Goal: Obtain resource: Download file/media

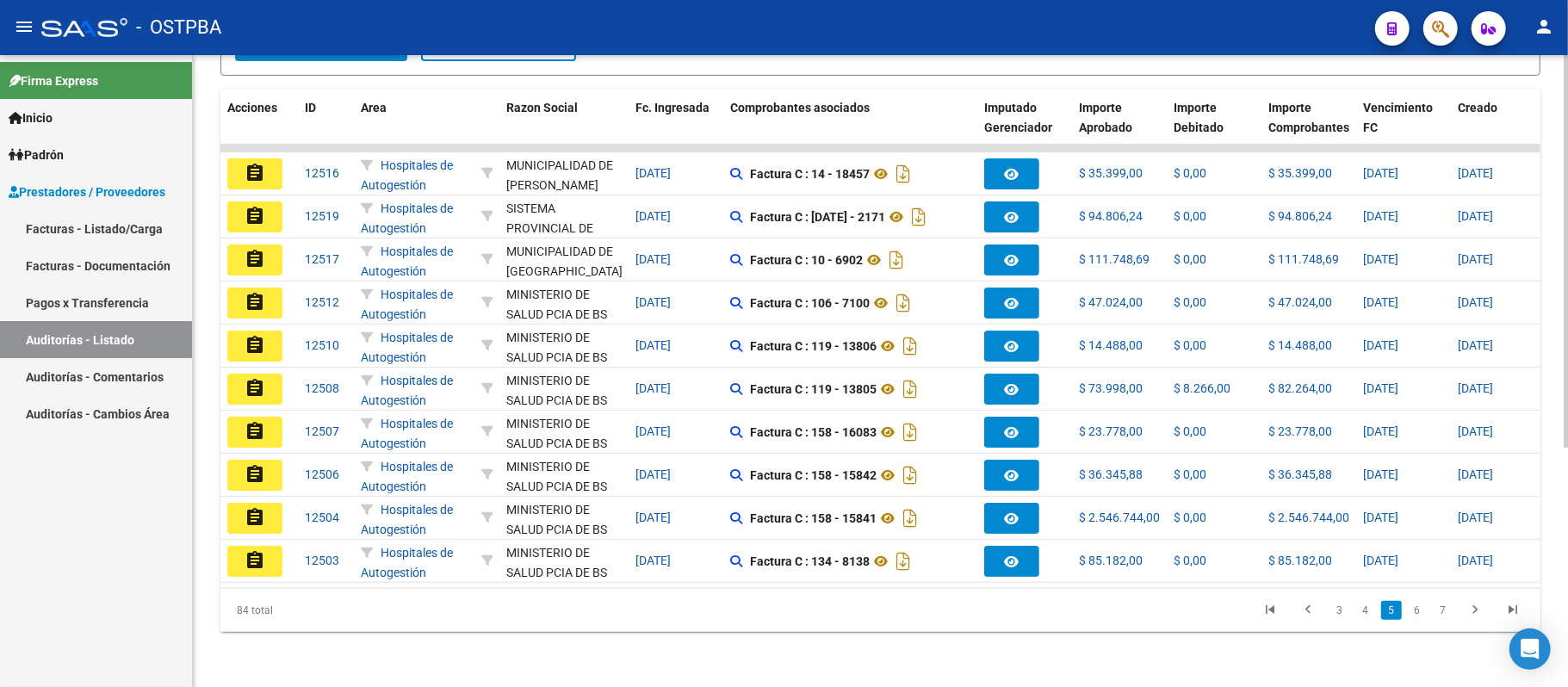
scroll to position [384, 0]
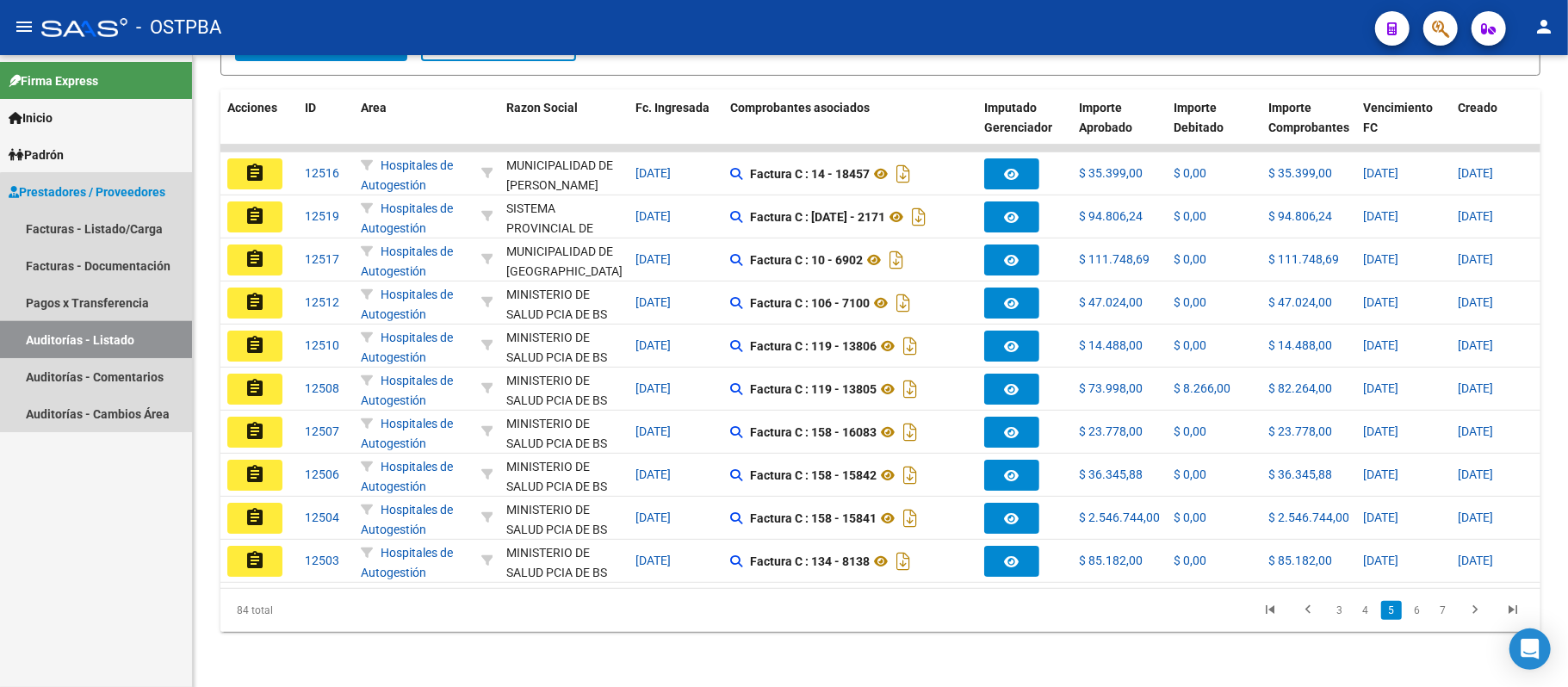
click at [138, 325] on link "Auditorías - Listado" at bounding box center [96, 339] width 192 height 37
click at [142, 333] on link "Auditorías - Listado" at bounding box center [96, 339] width 192 height 37
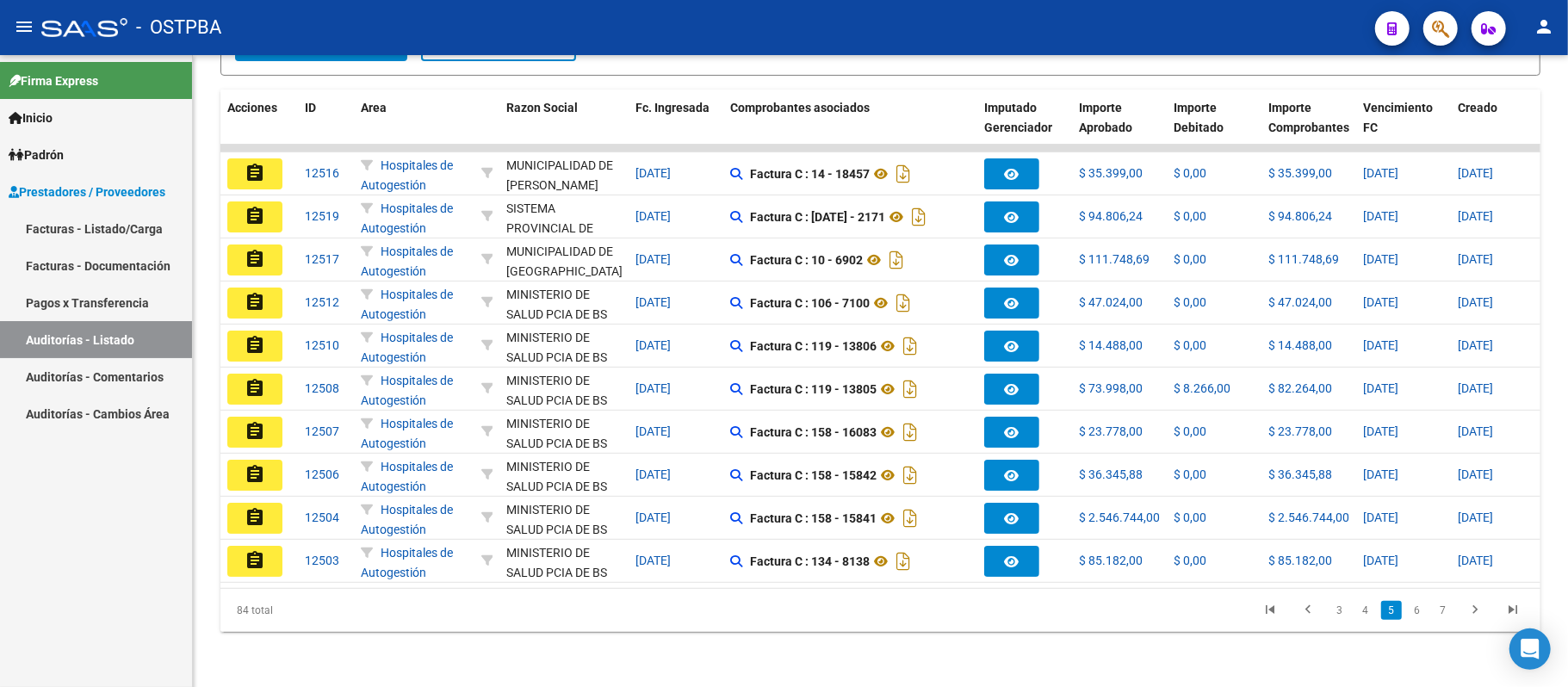
click at [0, 321] on link "Auditorías - Listado" at bounding box center [96, 339] width 192 height 37
click at [125, 297] on link "Pagos x Transferencia" at bounding box center [96, 302] width 192 height 37
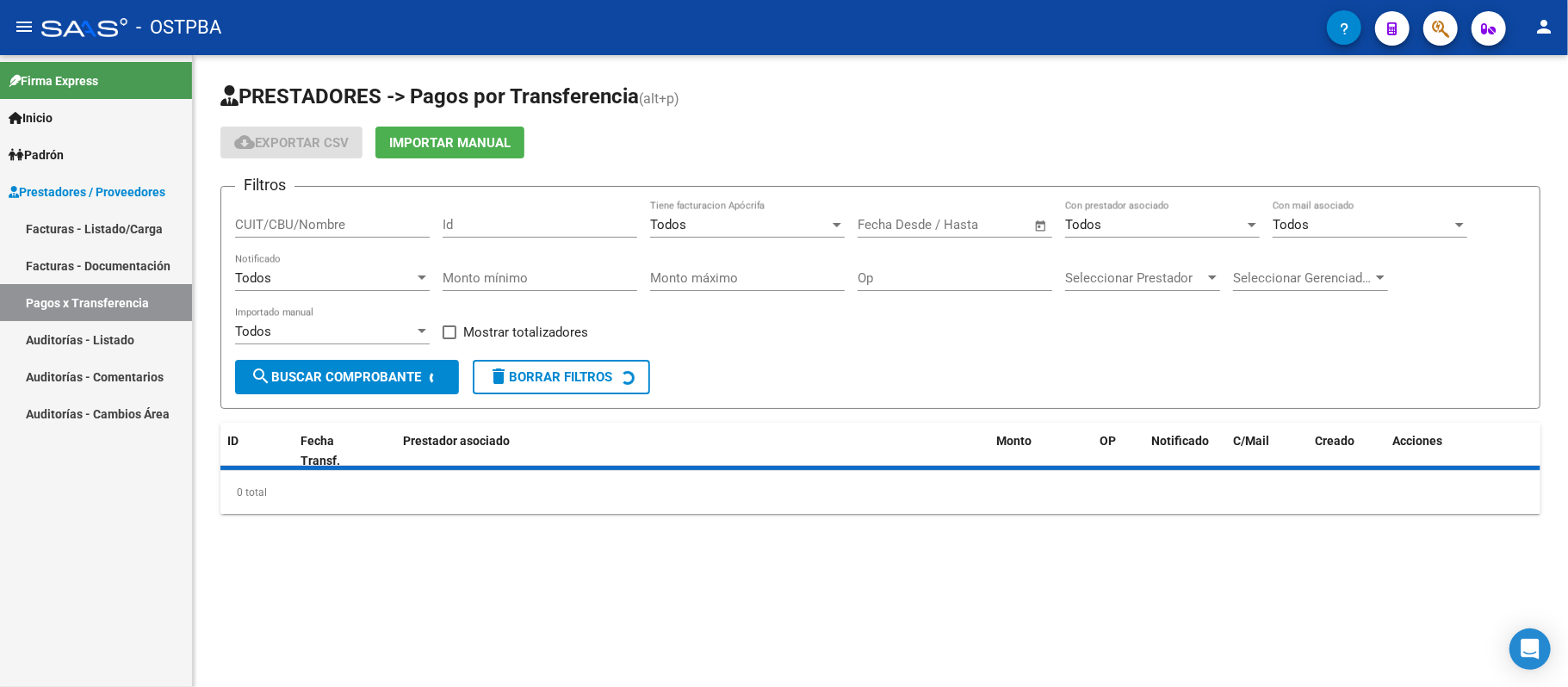
click at [132, 333] on link "Auditorías - Listado" at bounding box center [96, 339] width 192 height 37
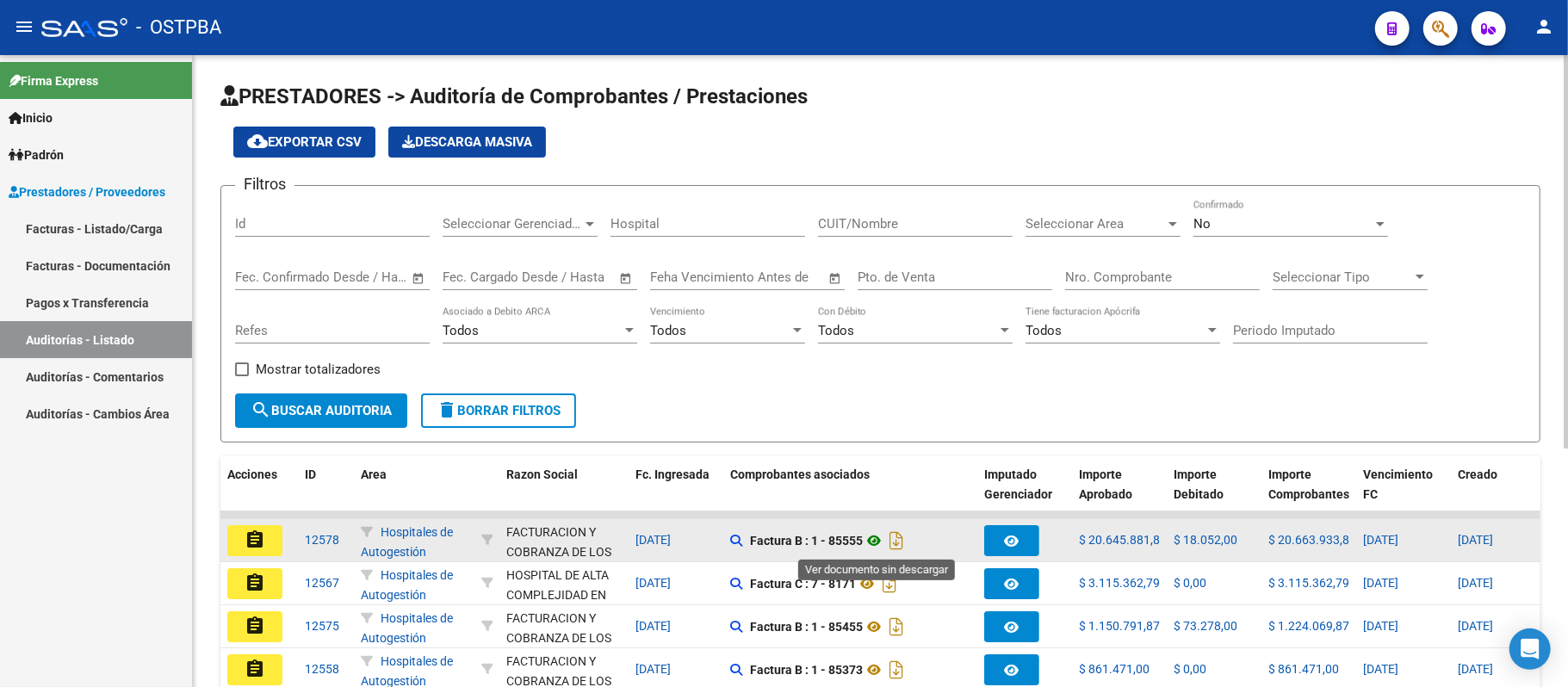
click at [868, 542] on icon at bounding box center [874, 541] width 23 height 21
click at [259, 541] on mat-icon "assignment" at bounding box center [255, 540] width 21 height 21
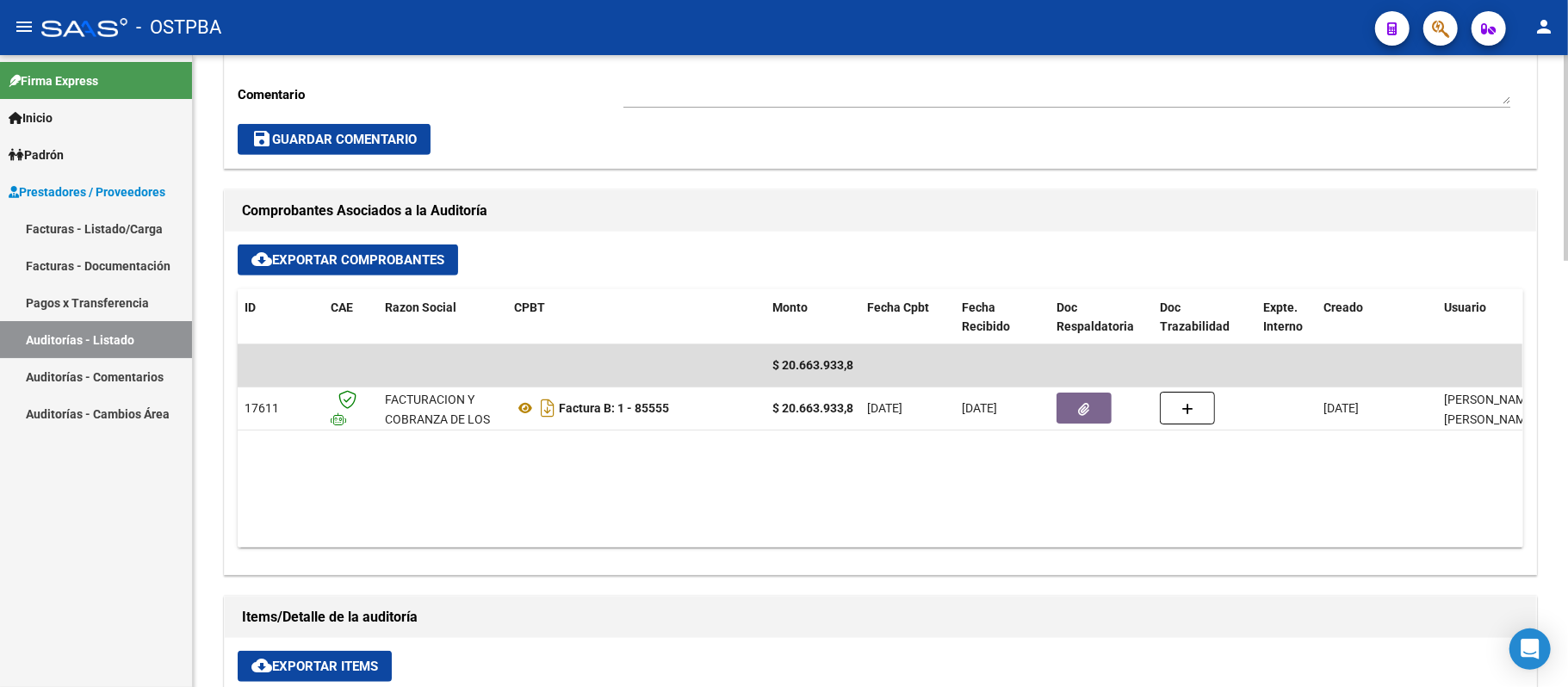
scroll to position [573, 0]
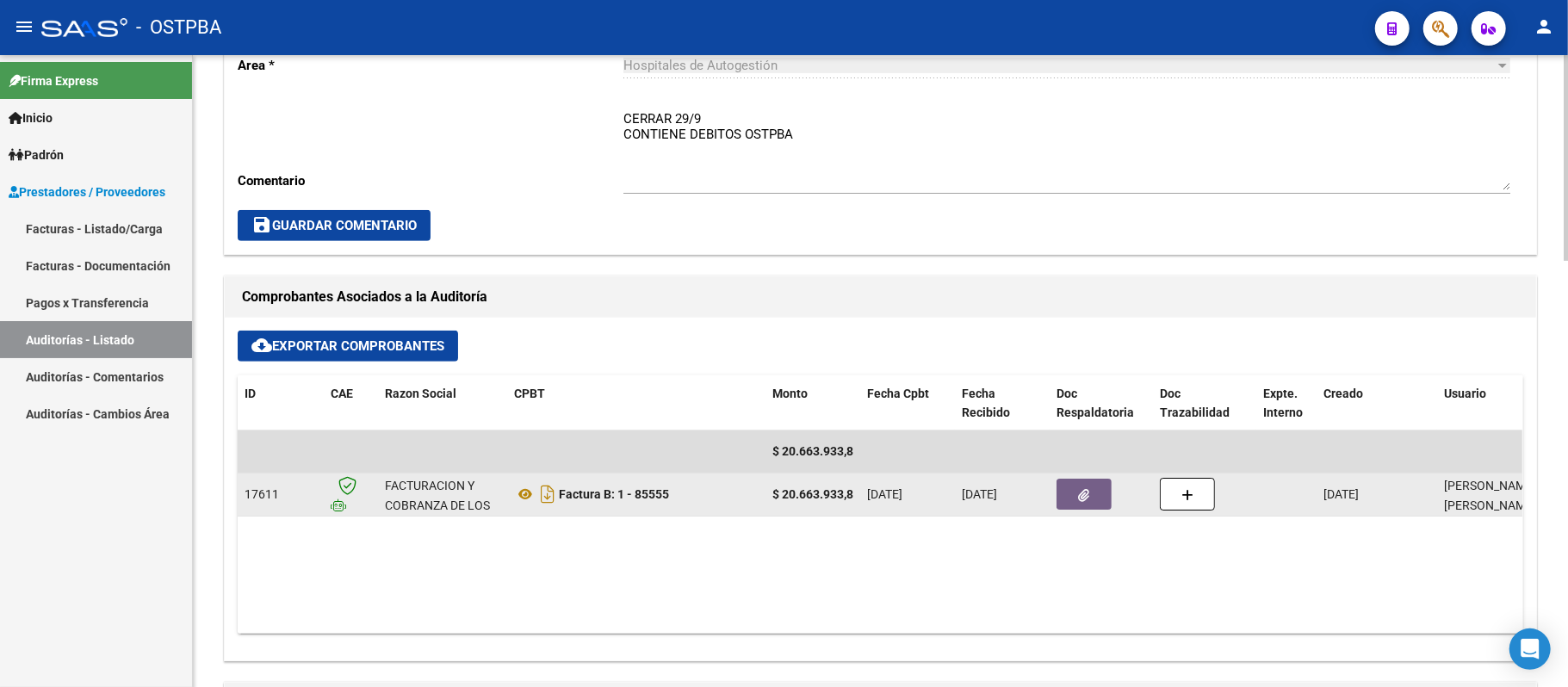
click at [1086, 493] on icon "button" at bounding box center [1084, 496] width 11 height 13
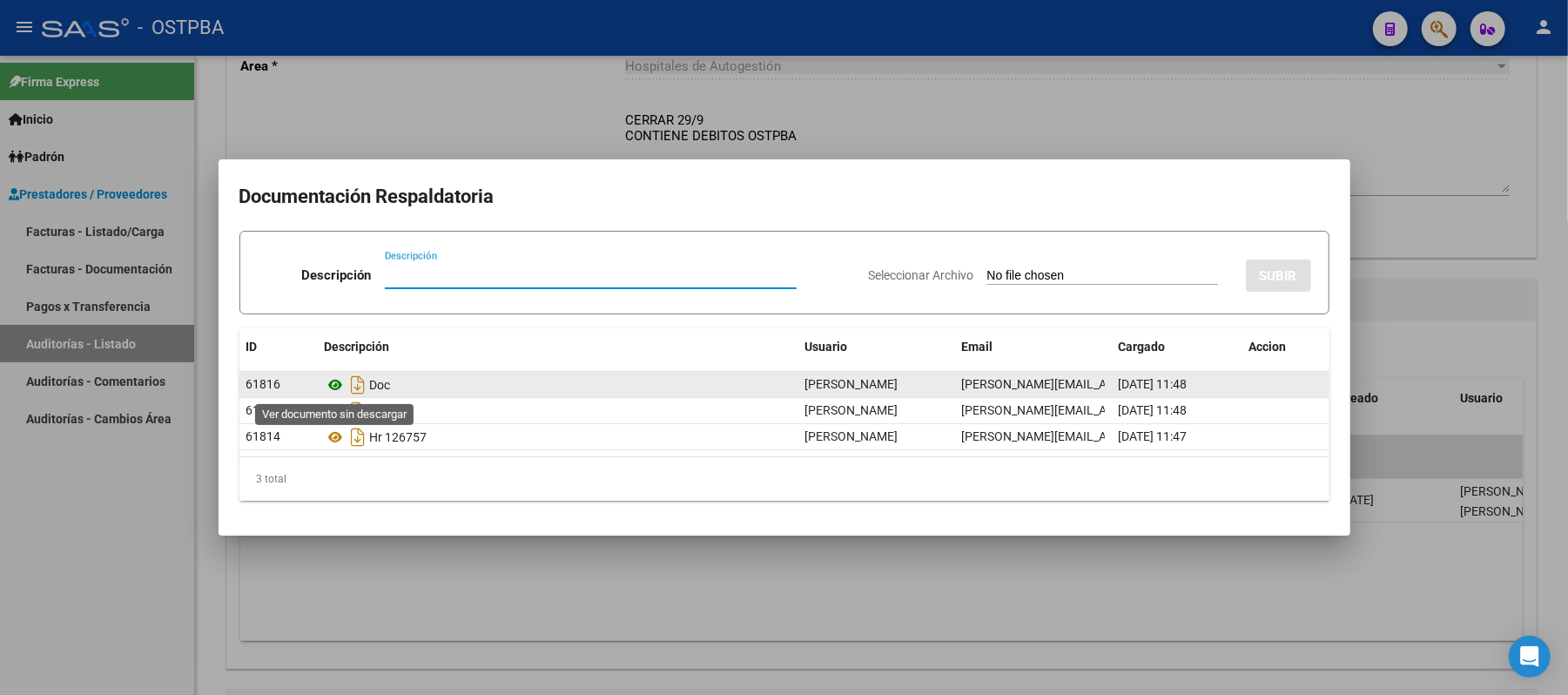
click at [341, 384] on icon at bounding box center [336, 385] width 23 height 21
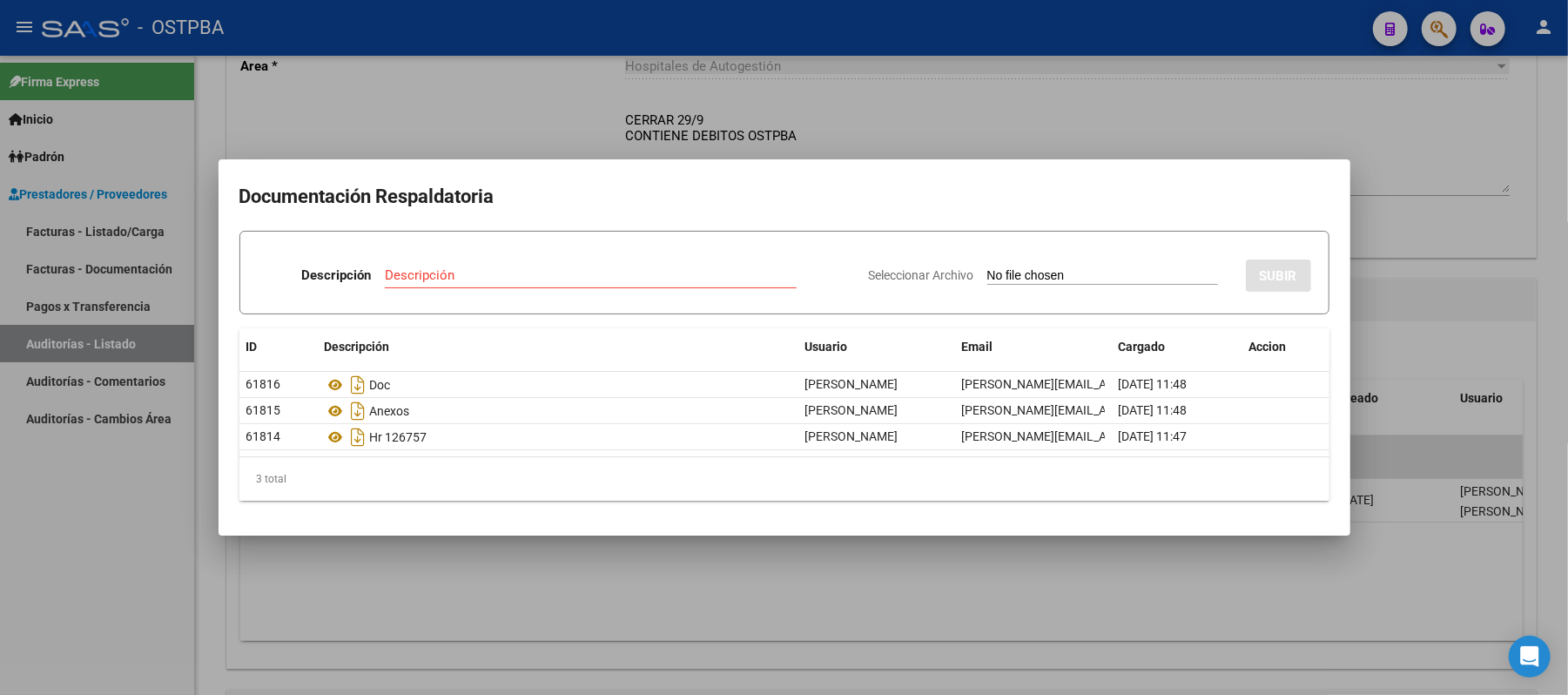
click at [1432, 176] on div at bounding box center [784, 347] width 1568 height 695
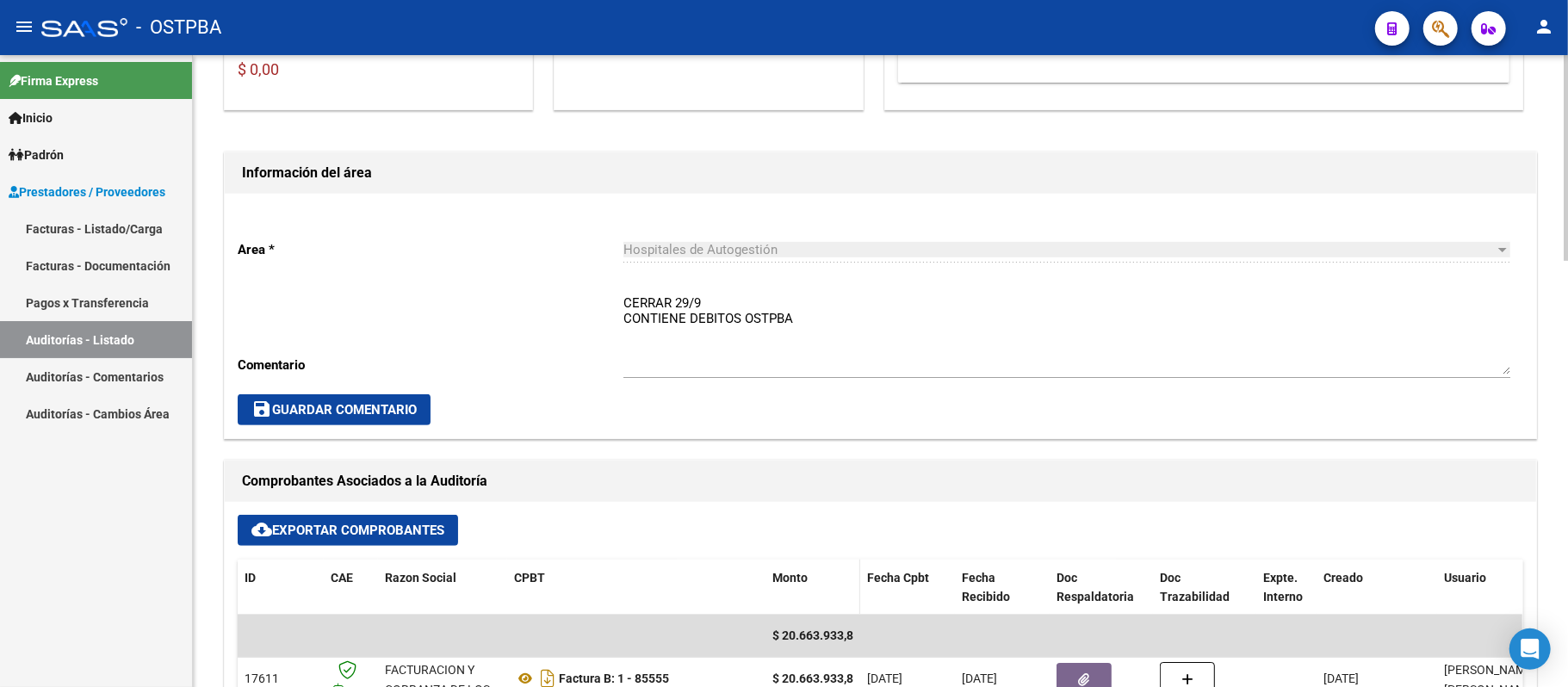
scroll to position [459, 0]
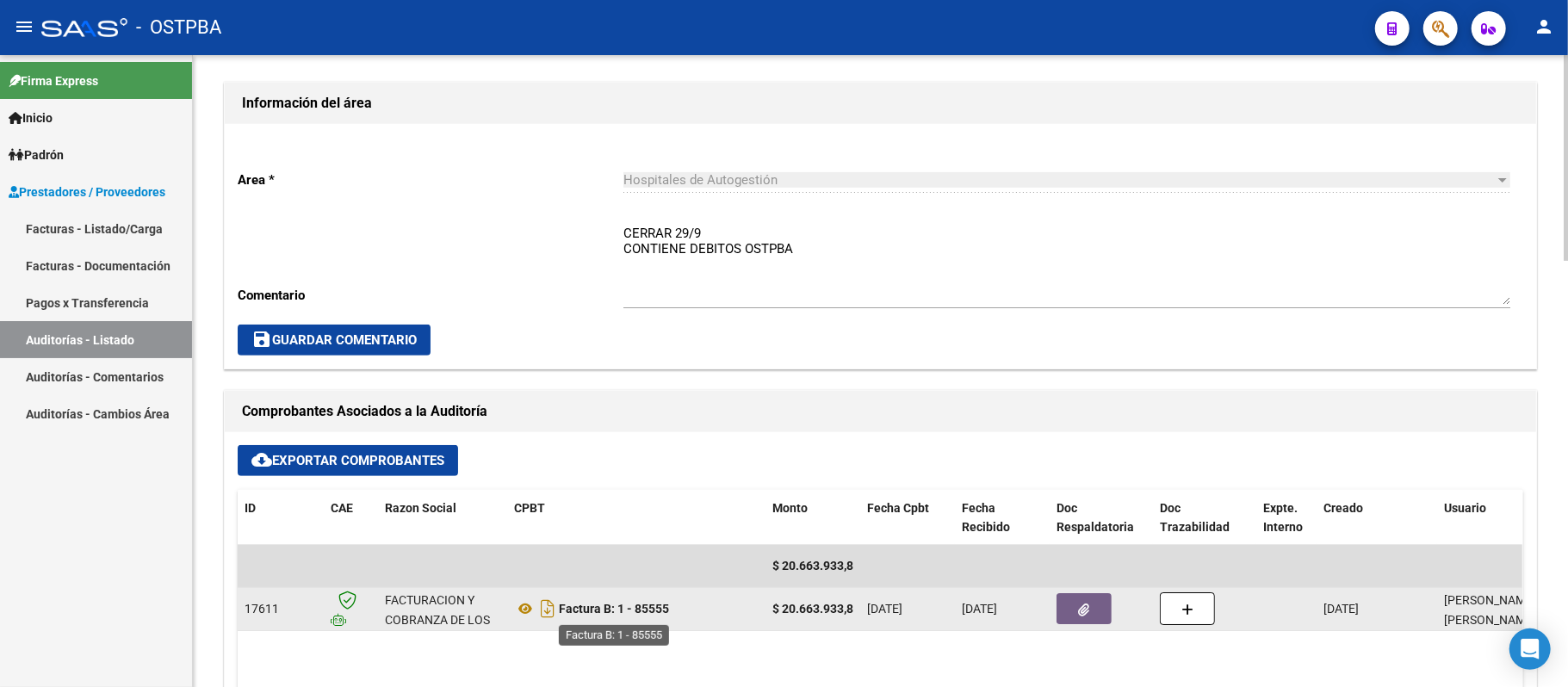
drag, startPoint x: 676, startPoint y: 615, endPoint x: 558, endPoint y: 614, distance: 118.0
click at [558, 614] on div "Factura B: 1 - 85555" at bounding box center [636, 608] width 244 height 28
copy strong "Factura B: 1 - 85555"
click at [1075, 606] on button "button" at bounding box center [1084, 608] width 55 height 31
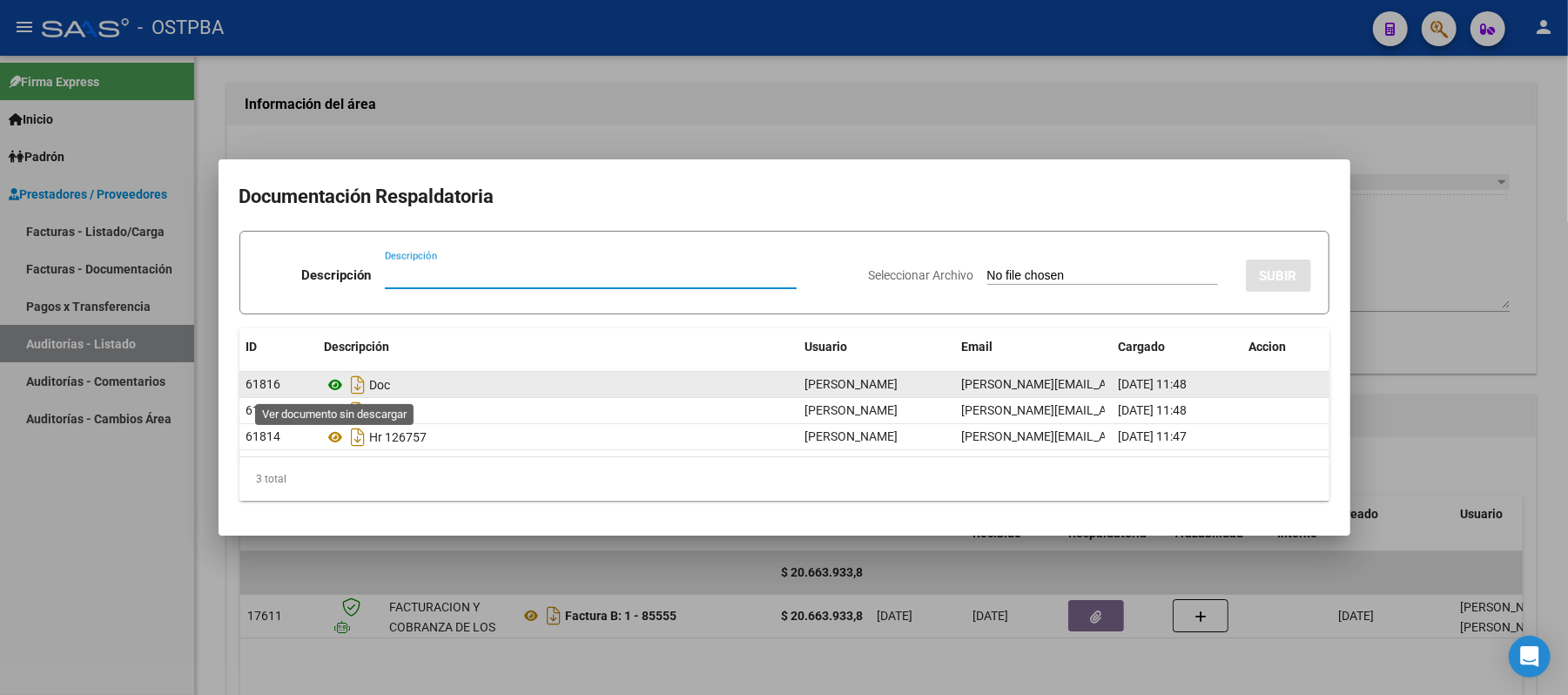
click at [335, 386] on icon at bounding box center [336, 385] width 23 height 21
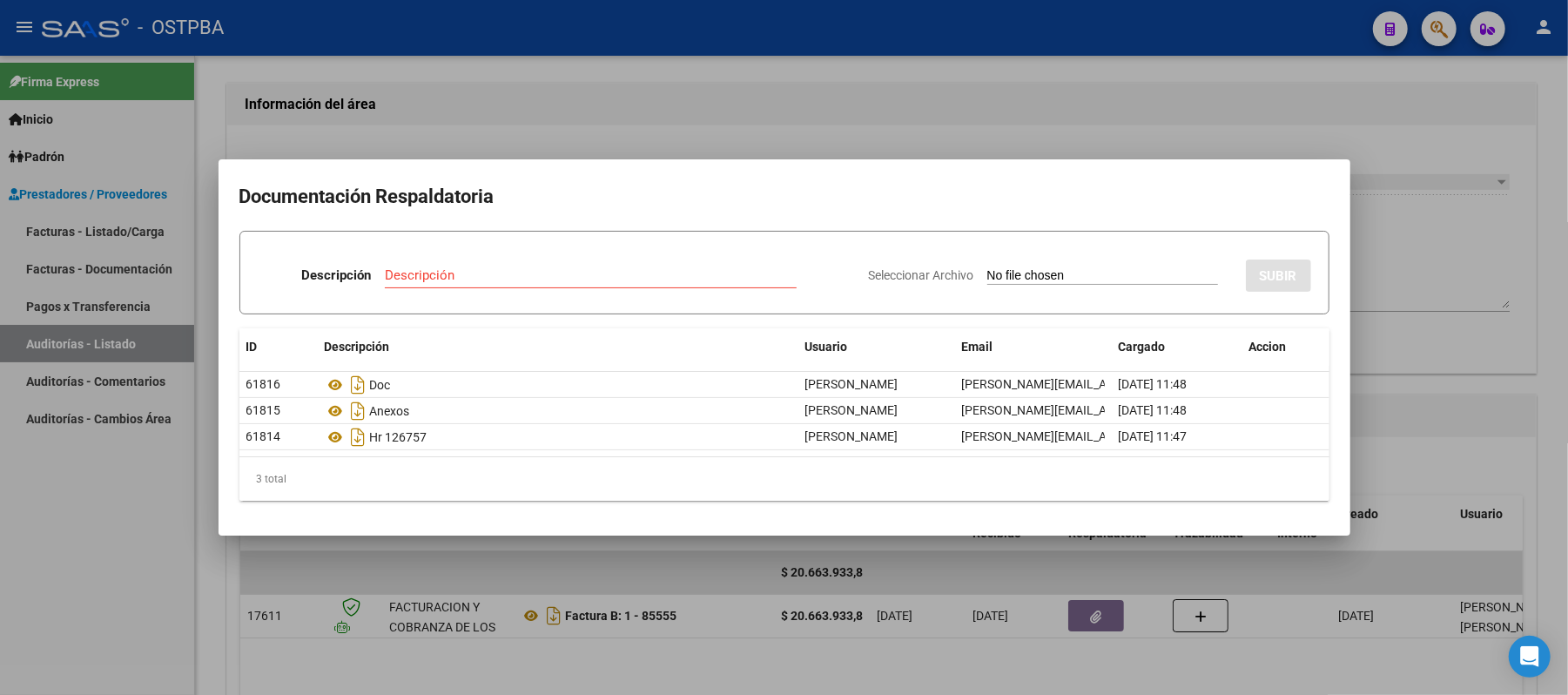
click at [1446, 238] on div at bounding box center [784, 347] width 1568 height 695
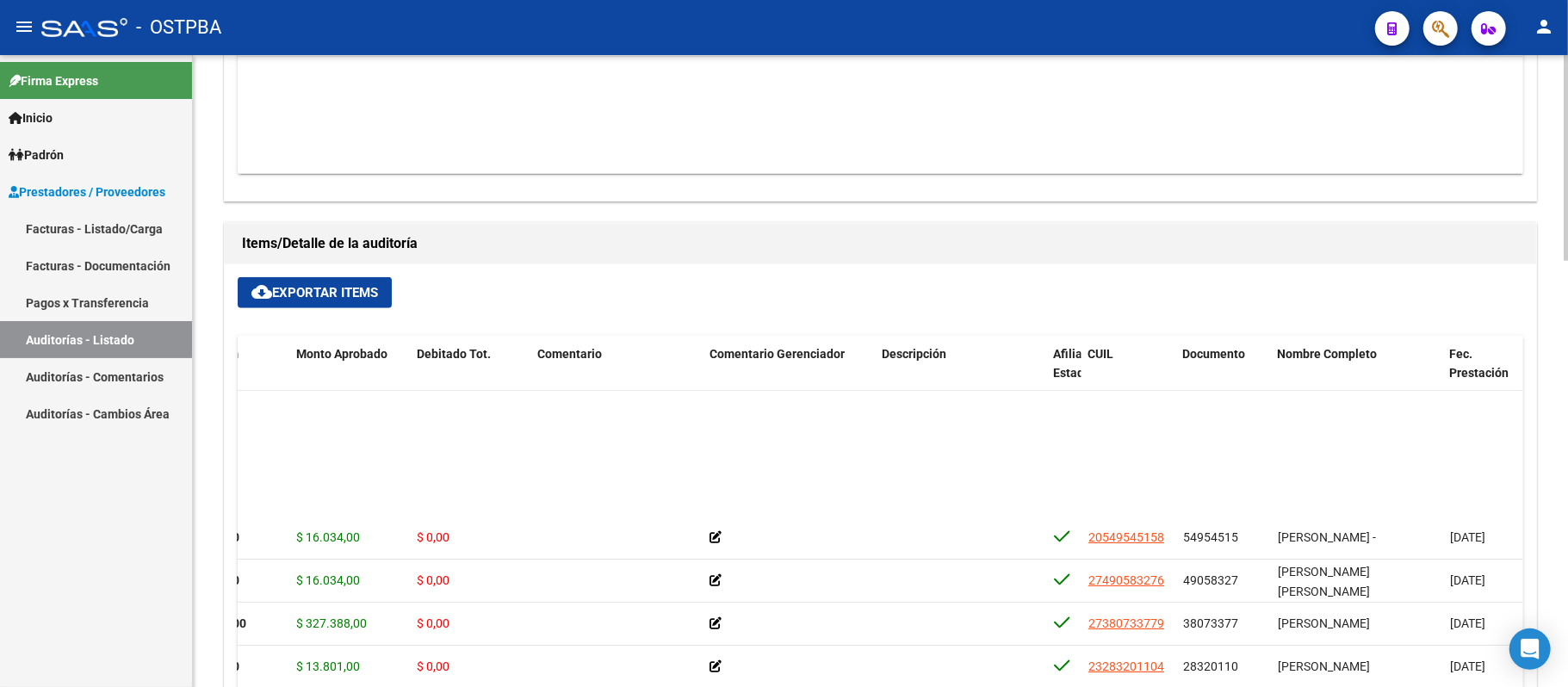
scroll to position [229, 315]
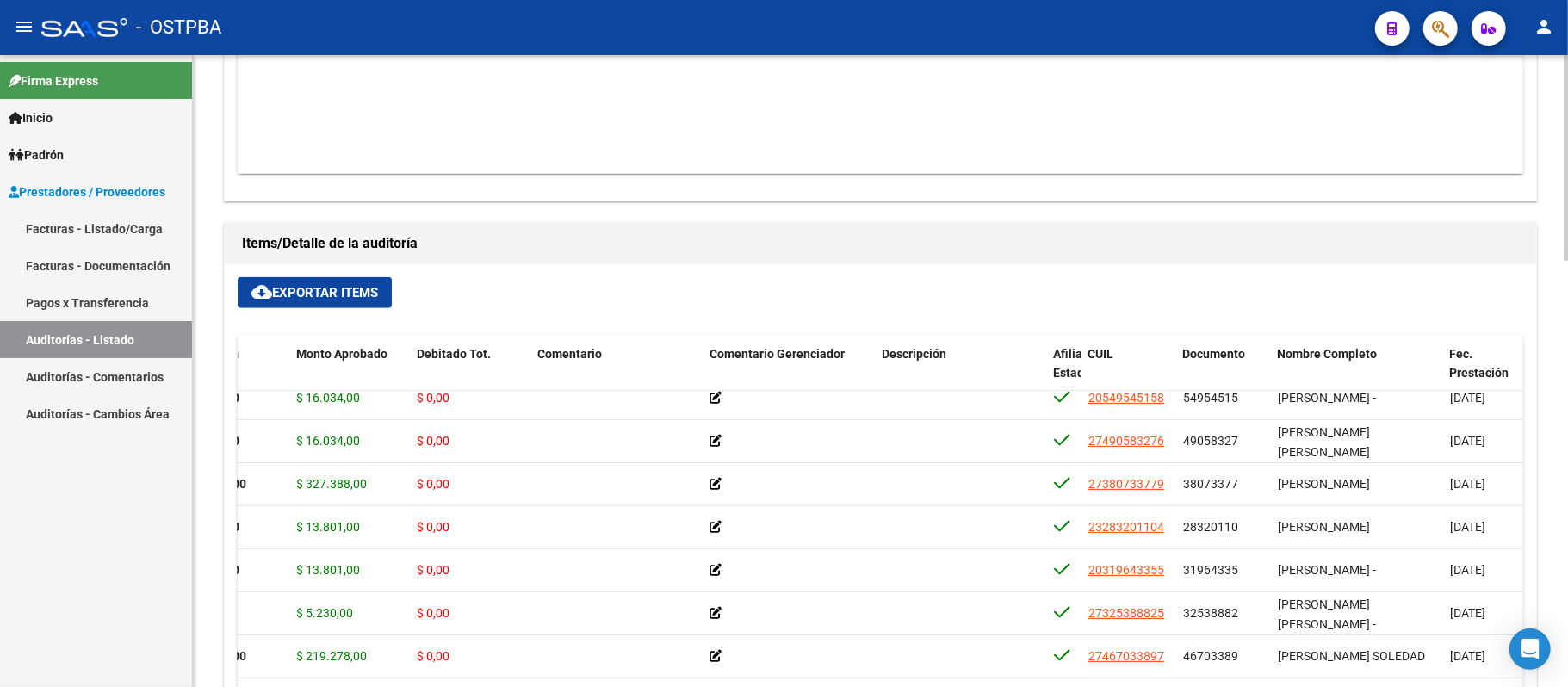
click at [316, 300] on span "cloud_download Exportar Items" at bounding box center [315, 293] width 126 height 15
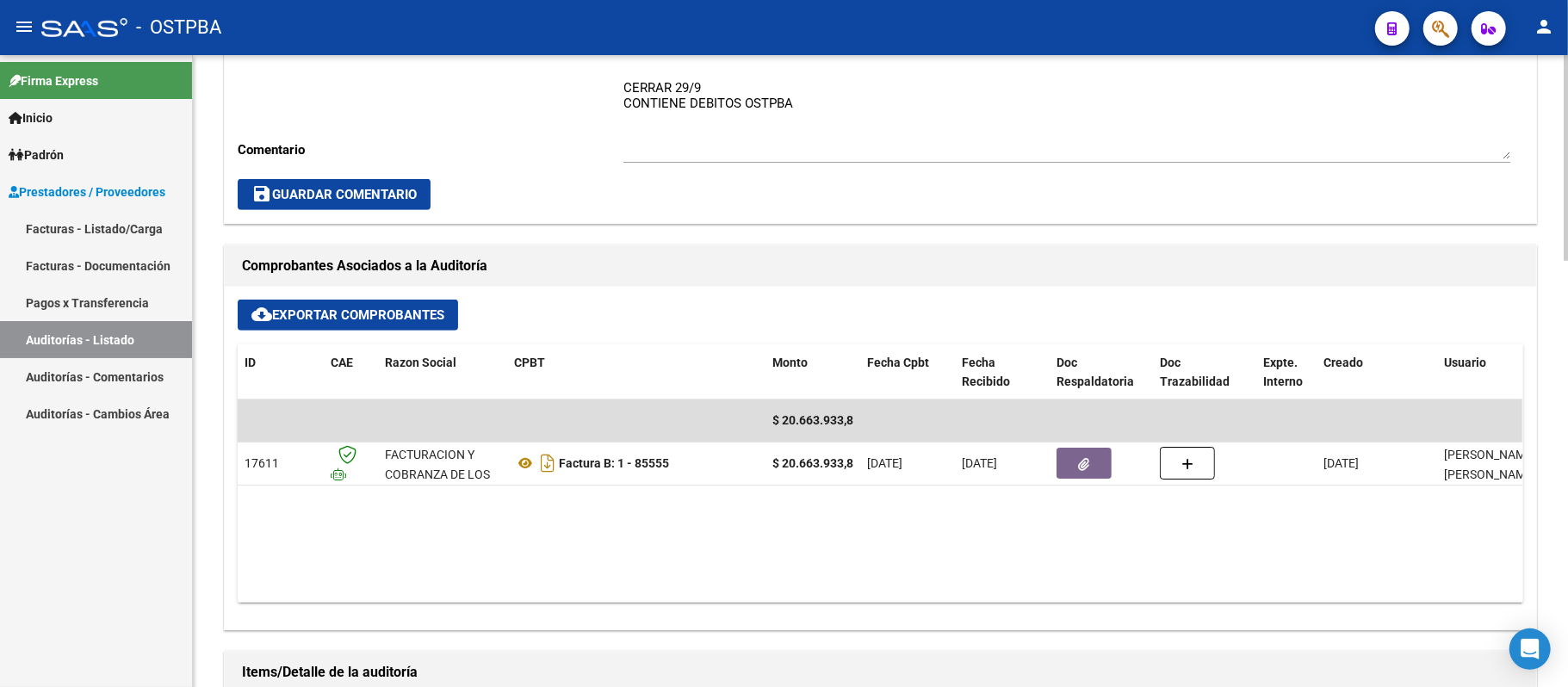
scroll to position [573, 0]
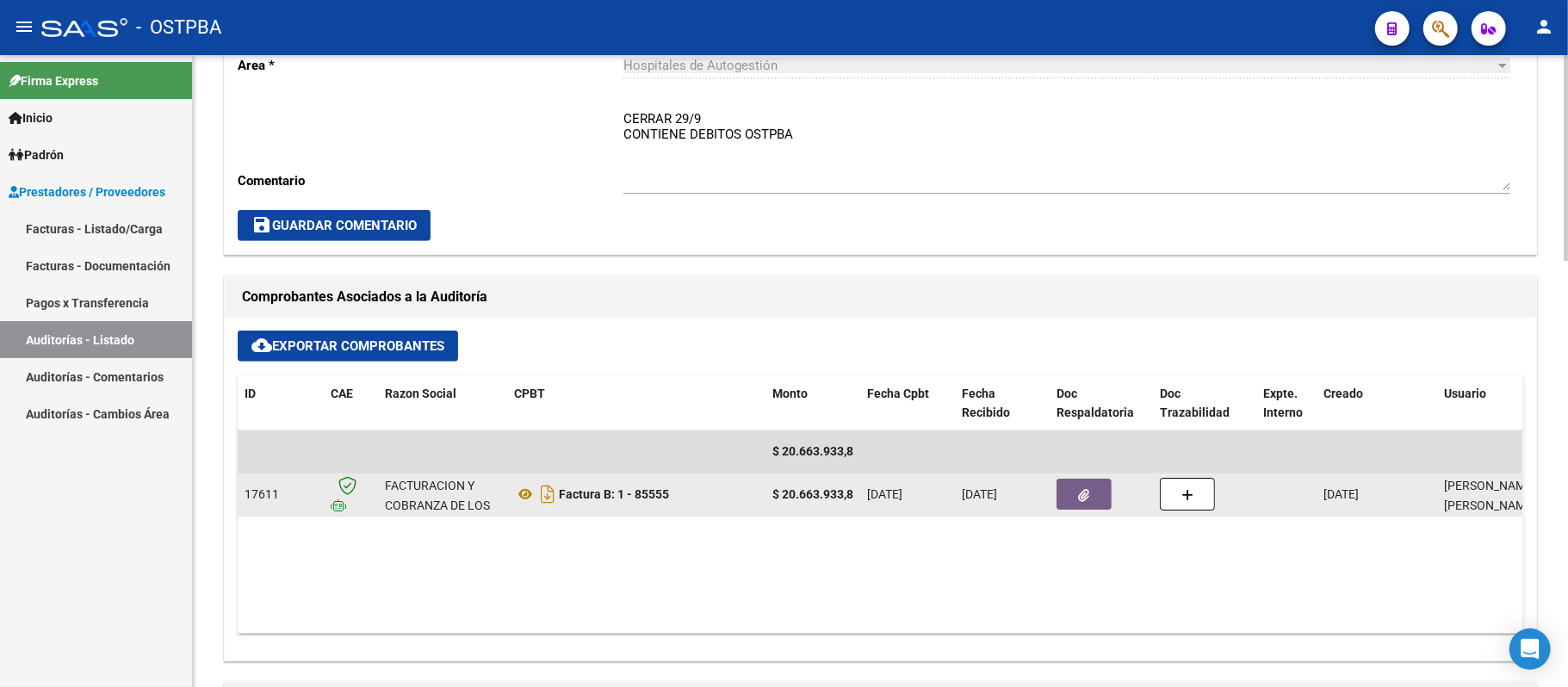
click at [1100, 487] on button "button" at bounding box center [1084, 494] width 55 height 31
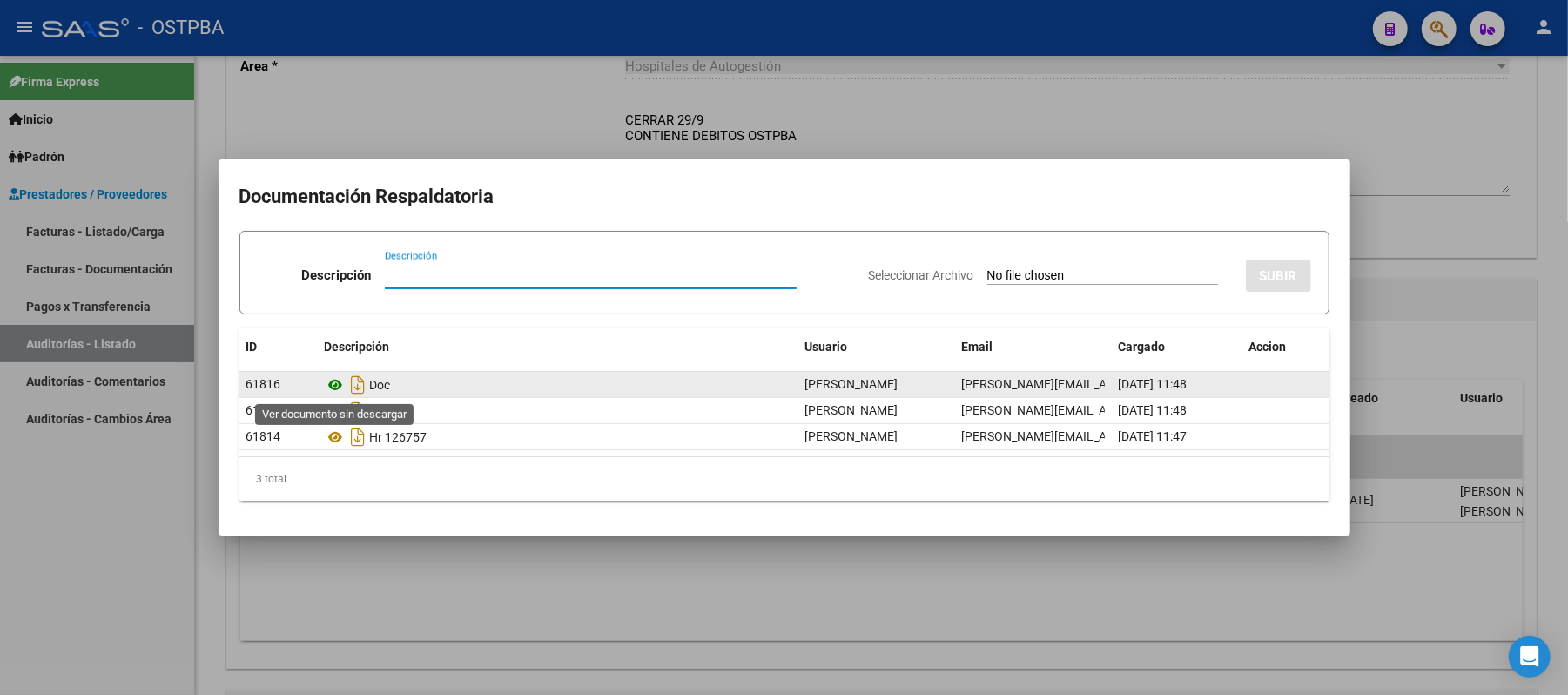
click at [338, 388] on icon at bounding box center [336, 385] width 23 height 21
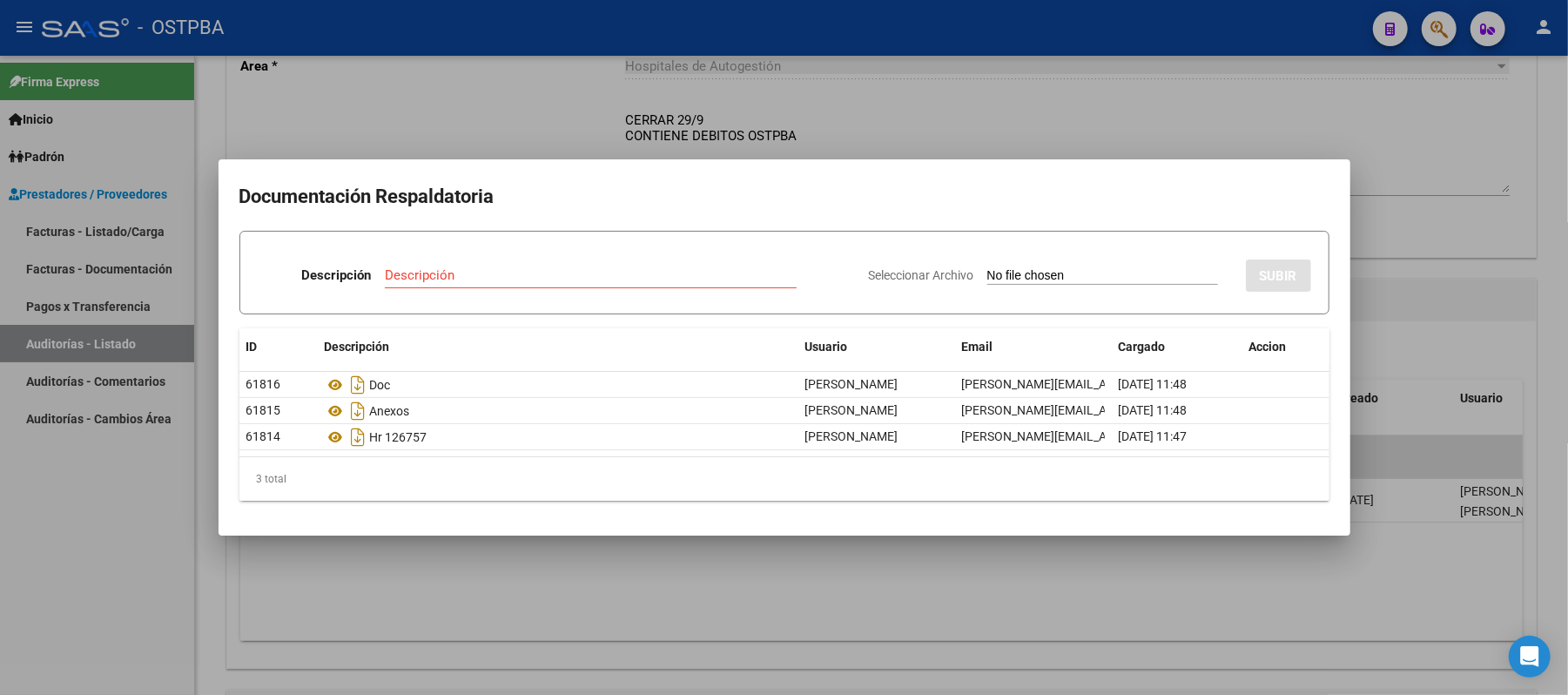
click at [1421, 276] on div at bounding box center [784, 347] width 1568 height 695
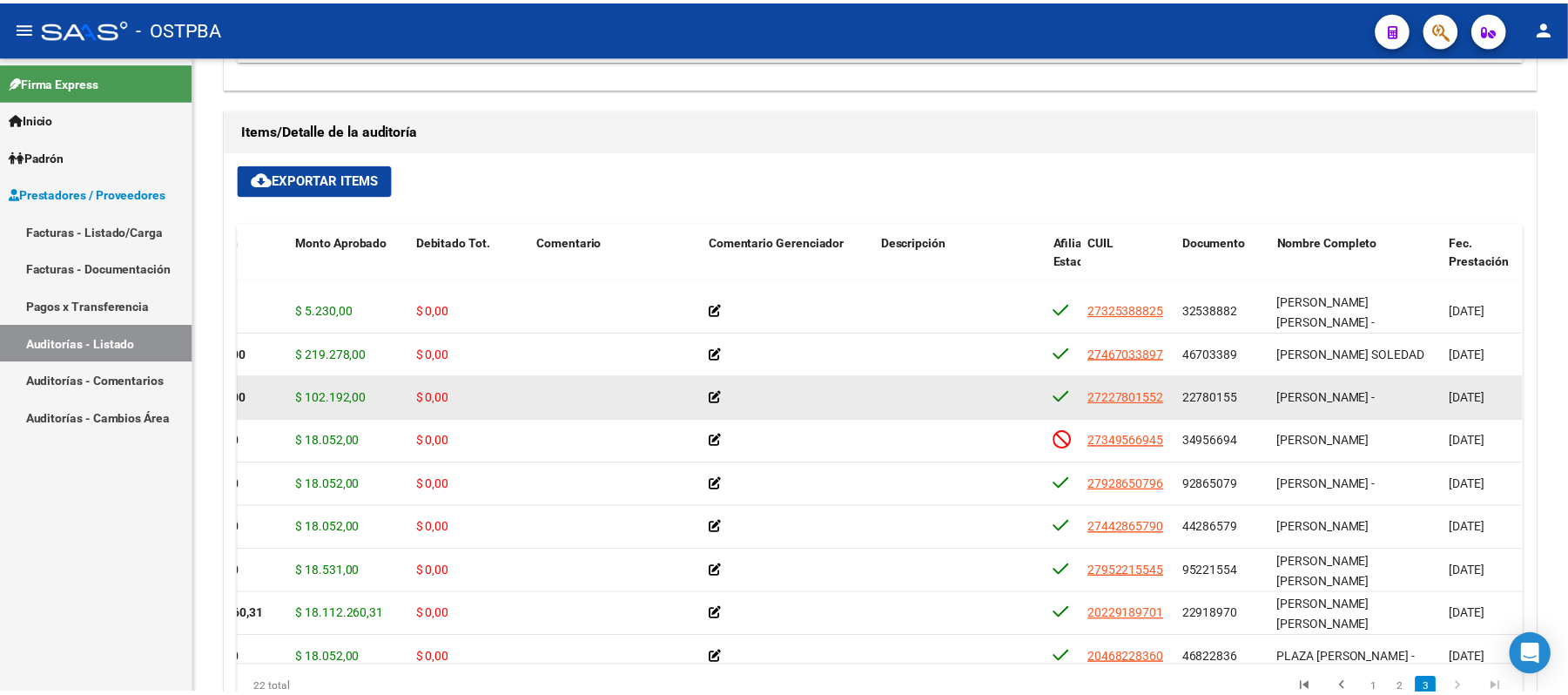
scroll to position [464, 318]
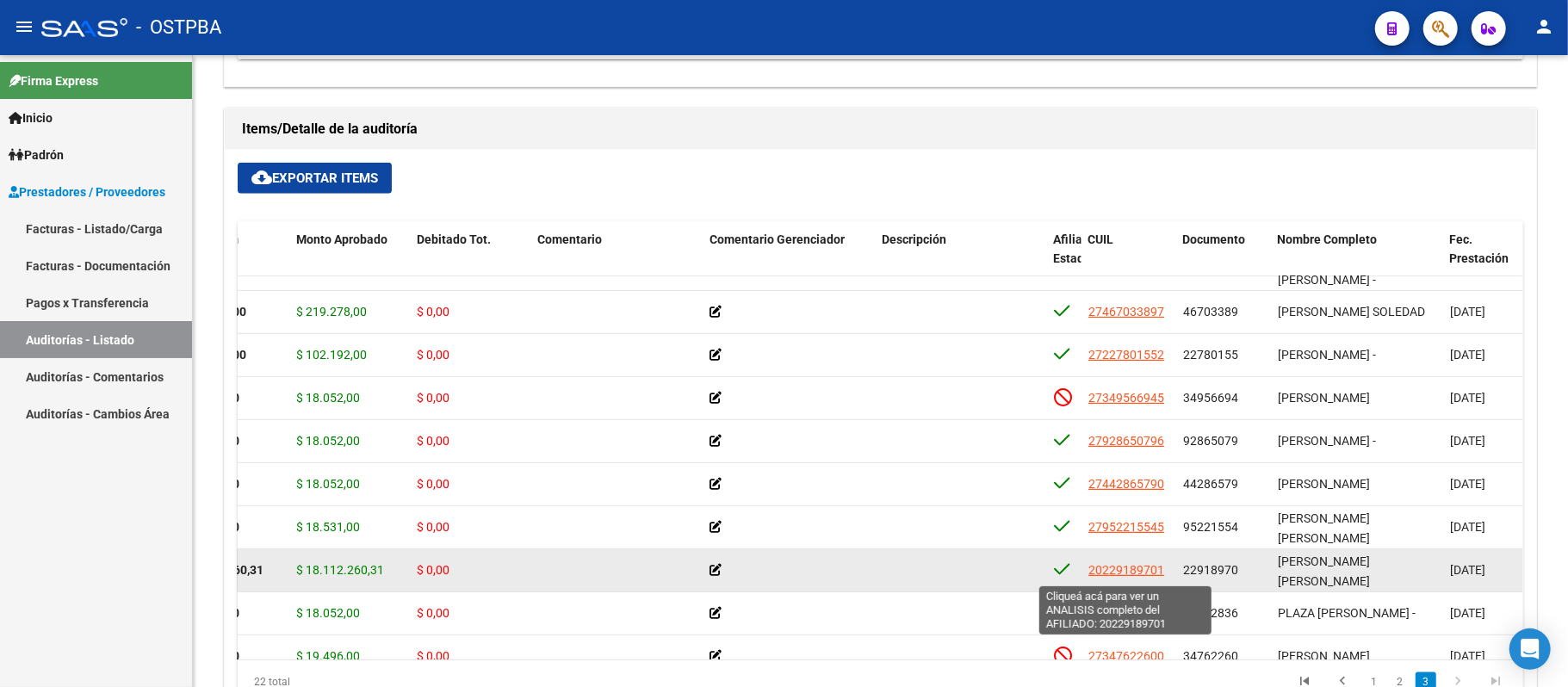
click at [1124, 573] on span "20229189701" at bounding box center [1126, 570] width 76 height 13
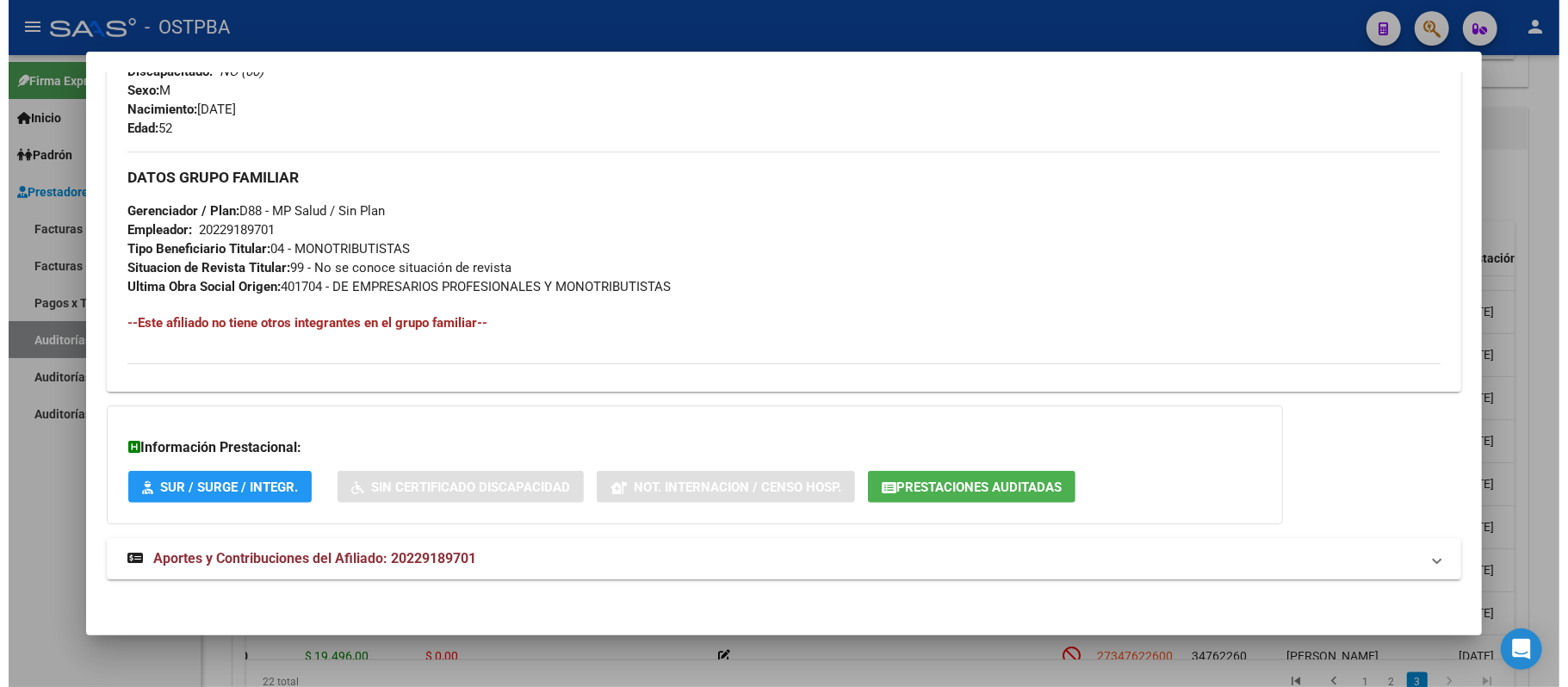
scroll to position [748, 0]
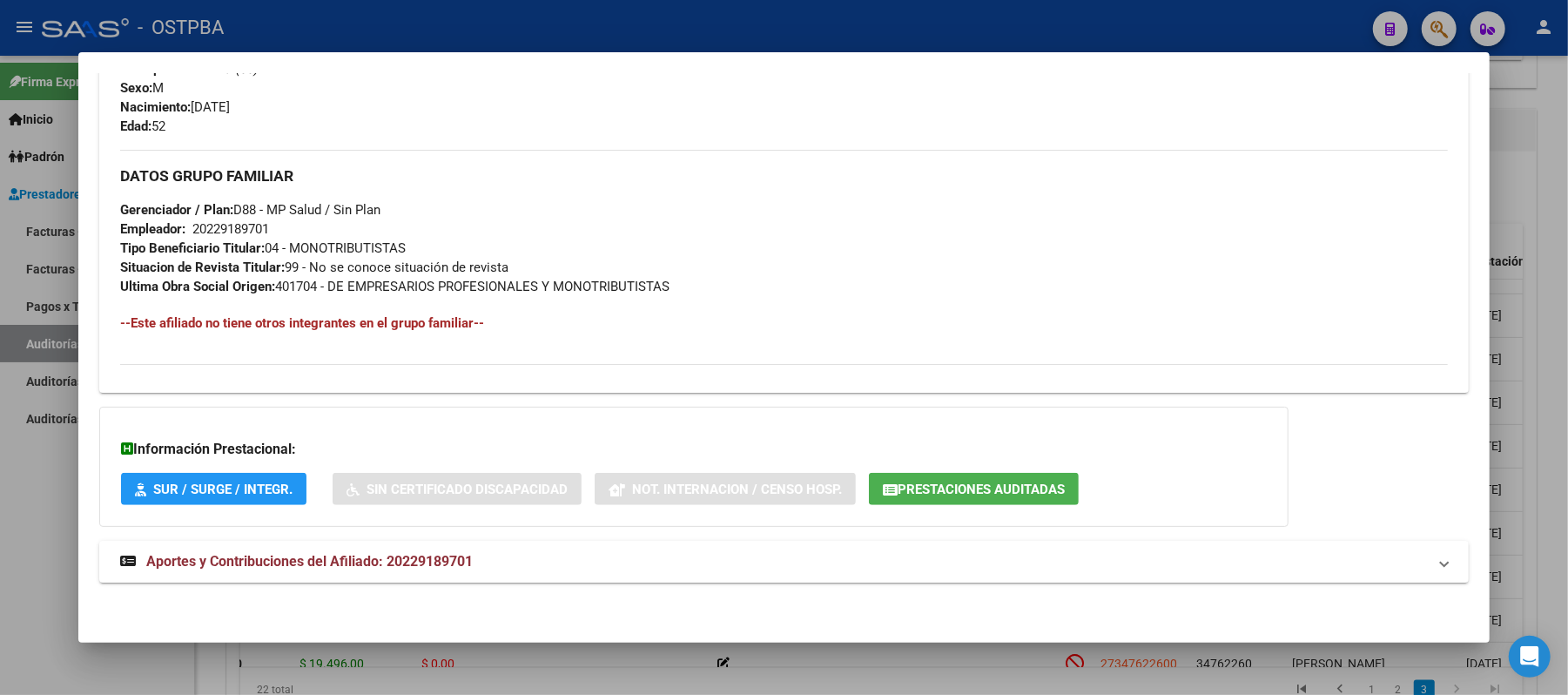
click at [949, 485] on span "Prestaciones Auditadas" at bounding box center [981, 489] width 167 height 15
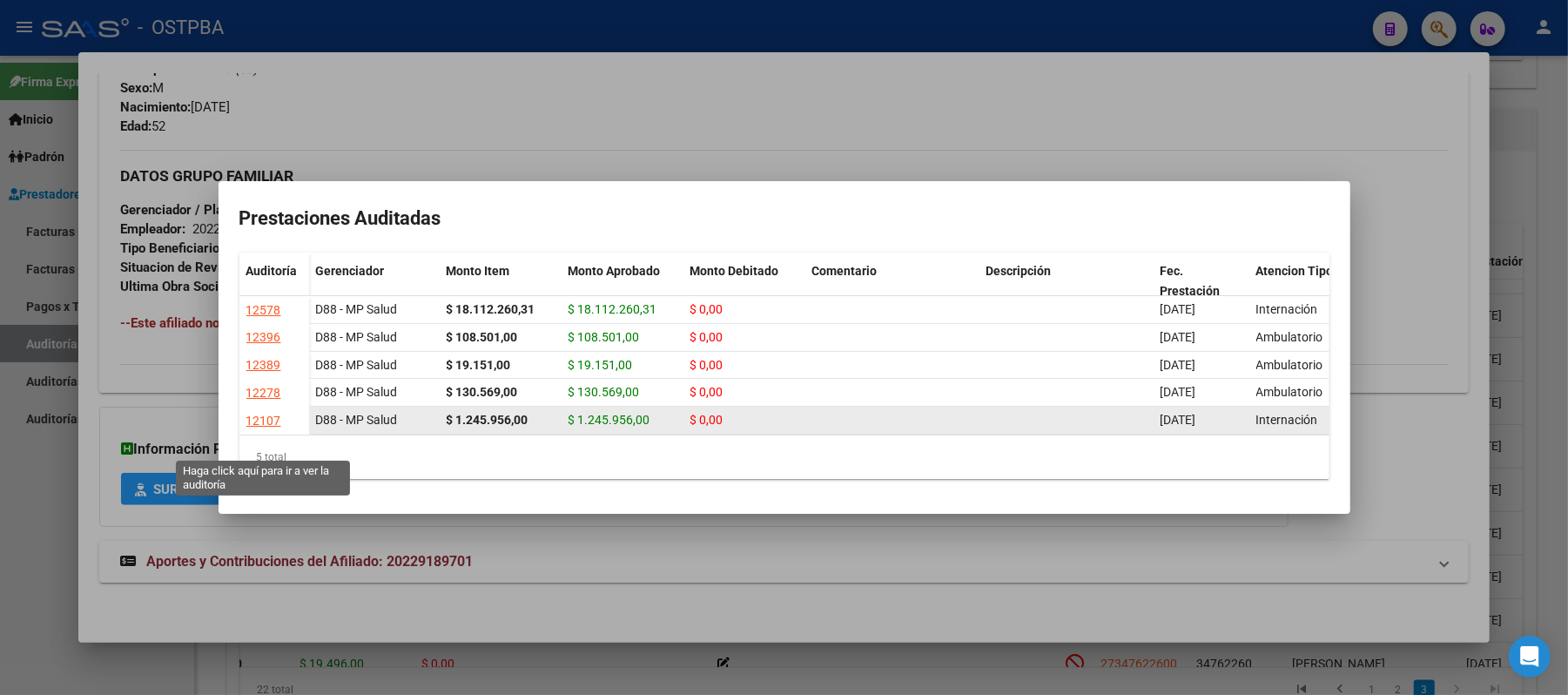
click at [258, 431] on div "12107" at bounding box center [263, 421] width 35 height 20
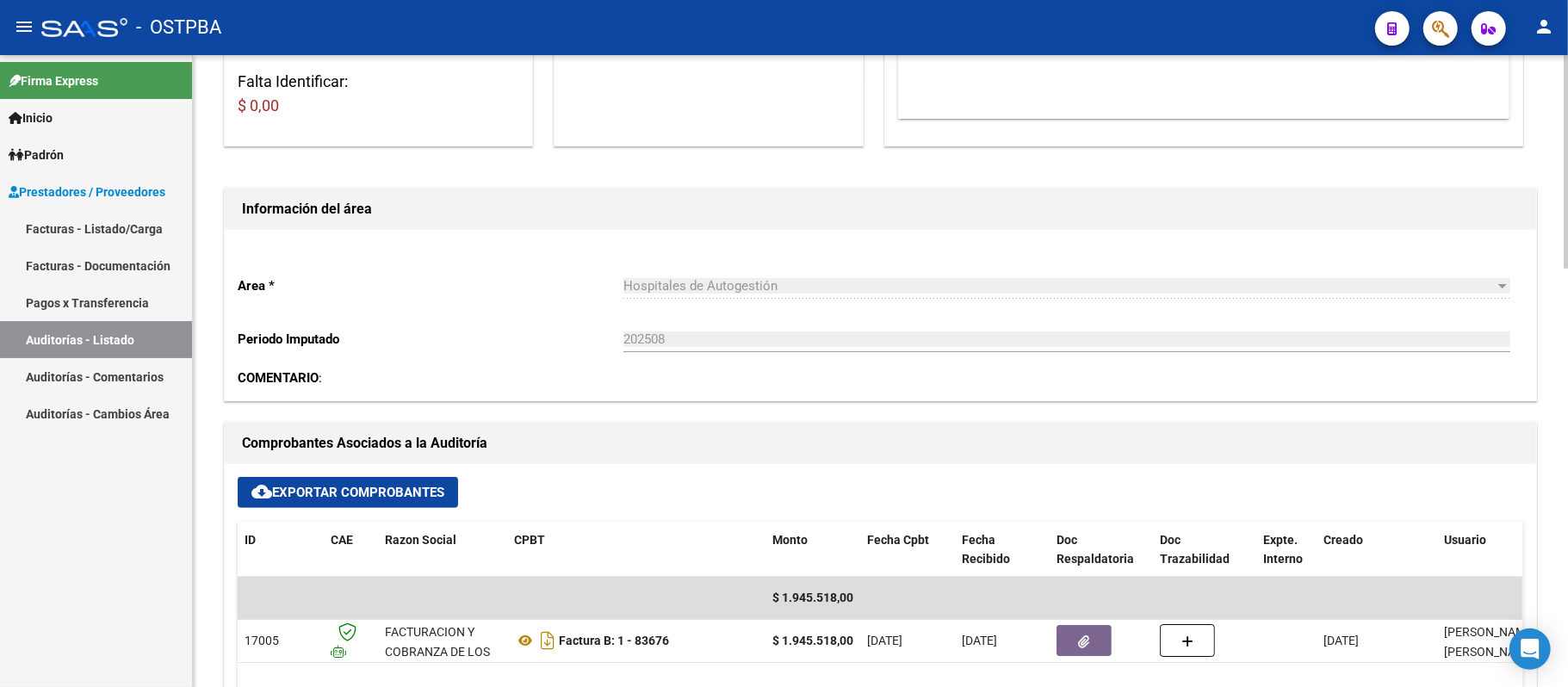
scroll to position [459, 0]
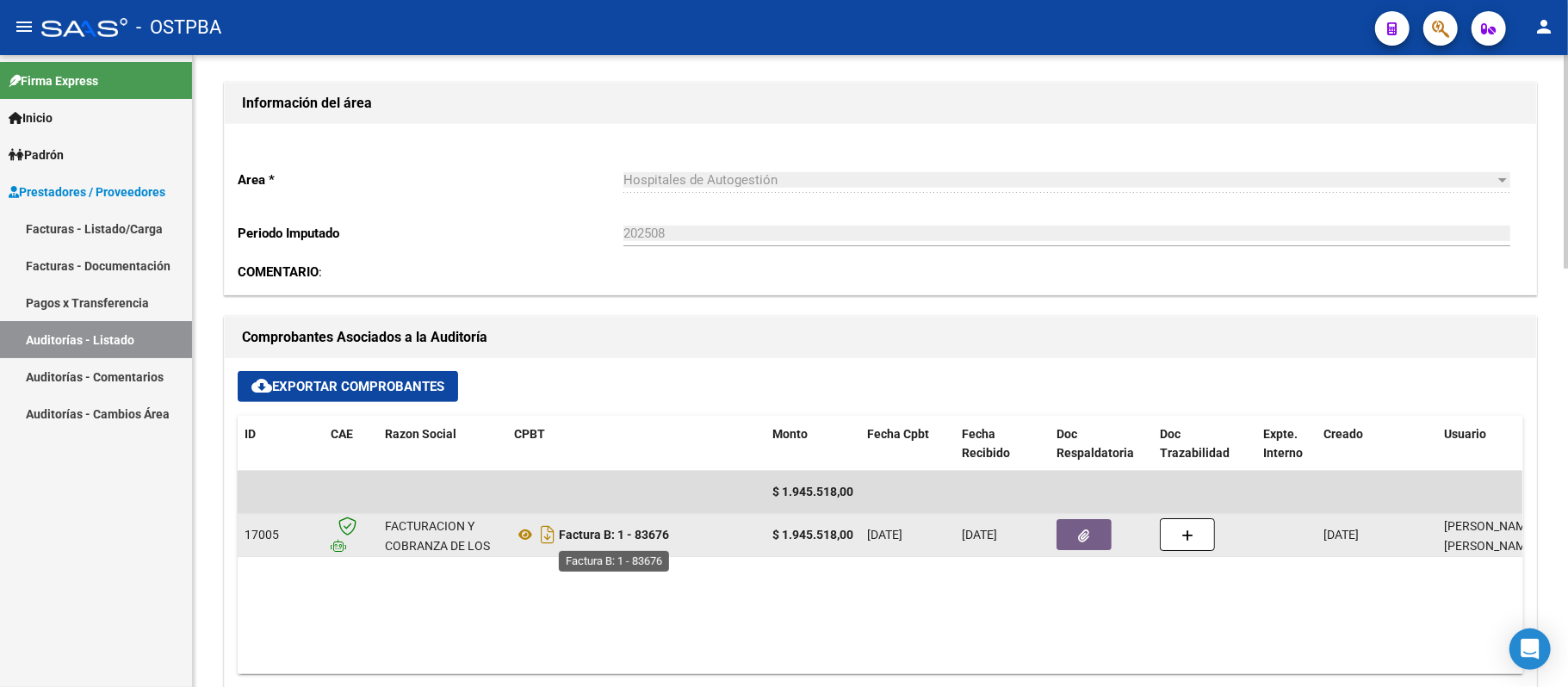
drag, startPoint x: 636, startPoint y: 539, endPoint x: 672, endPoint y: 542, distance: 36.1
click at [669, 542] on strong "Factura B: 1 - 83676" at bounding box center [614, 534] width 110 height 13
copy strong "83676"
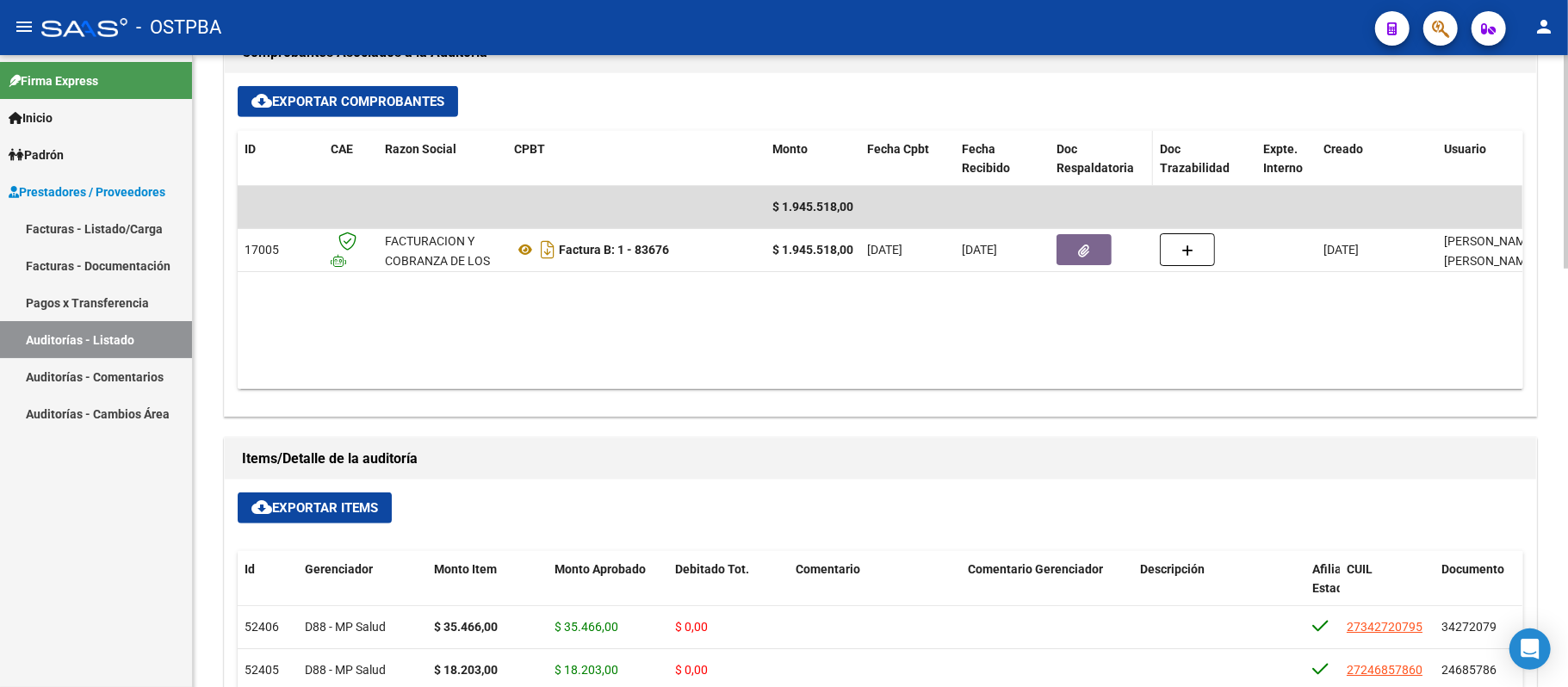
scroll to position [689, 0]
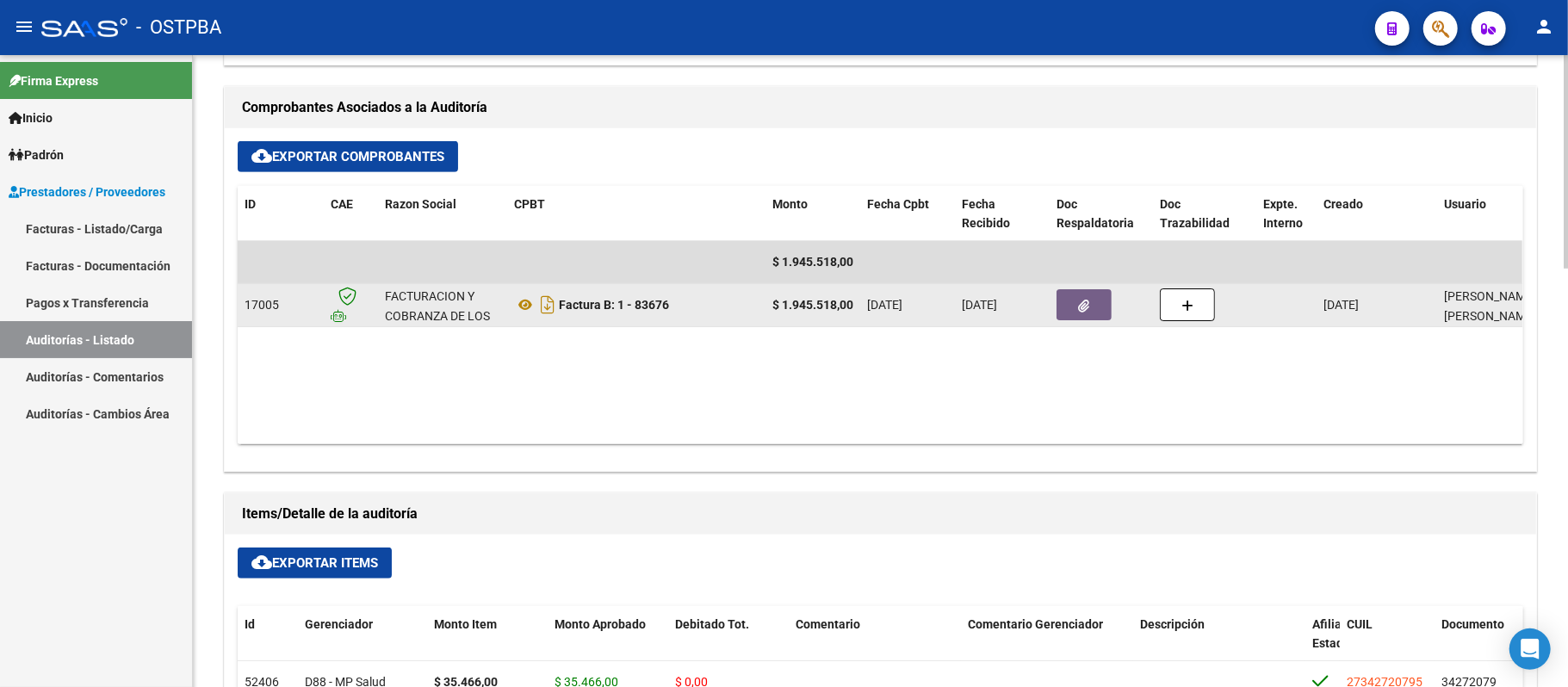
click at [1059, 312] on button "button" at bounding box center [1084, 304] width 55 height 31
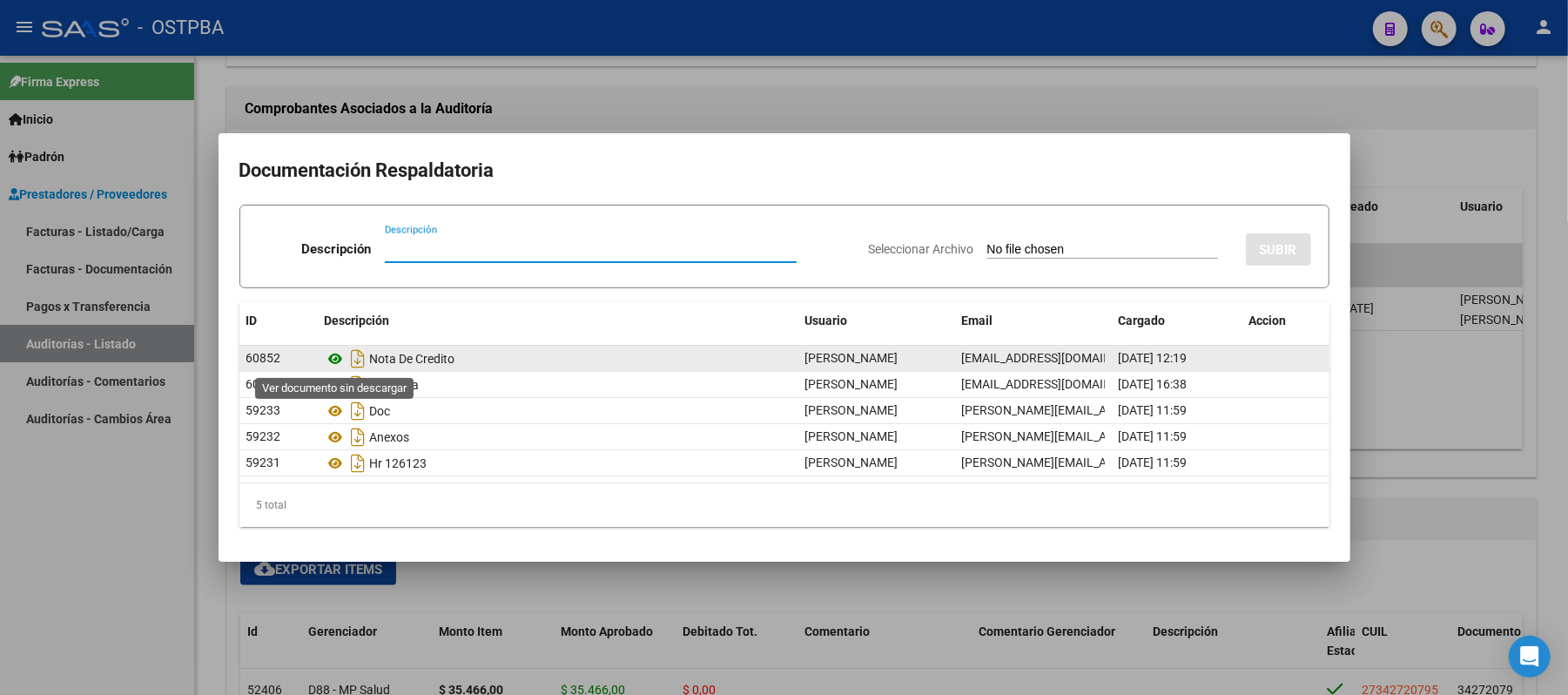
click at [338, 364] on icon at bounding box center [336, 359] width 23 height 21
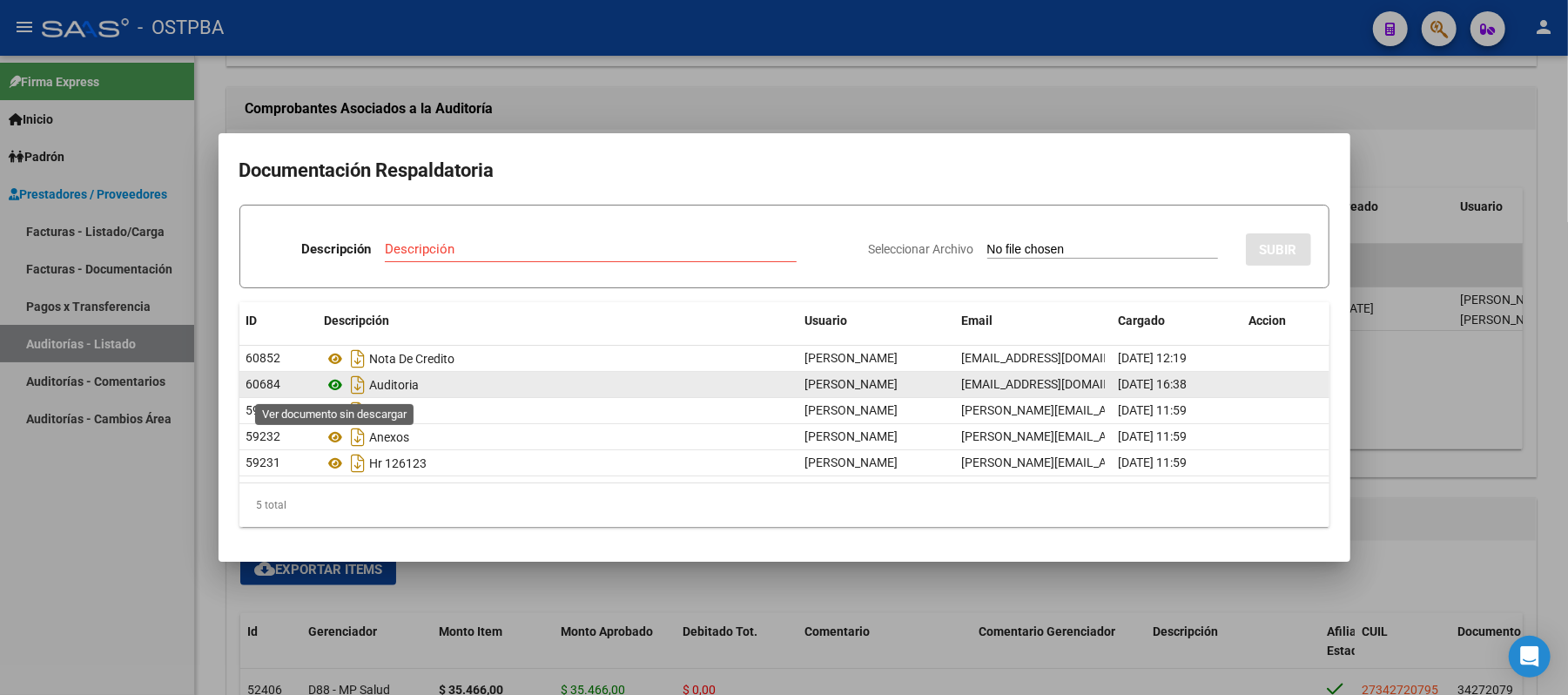
click at [335, 388] on icon at bounding box center [336, 385] width 23 height 21
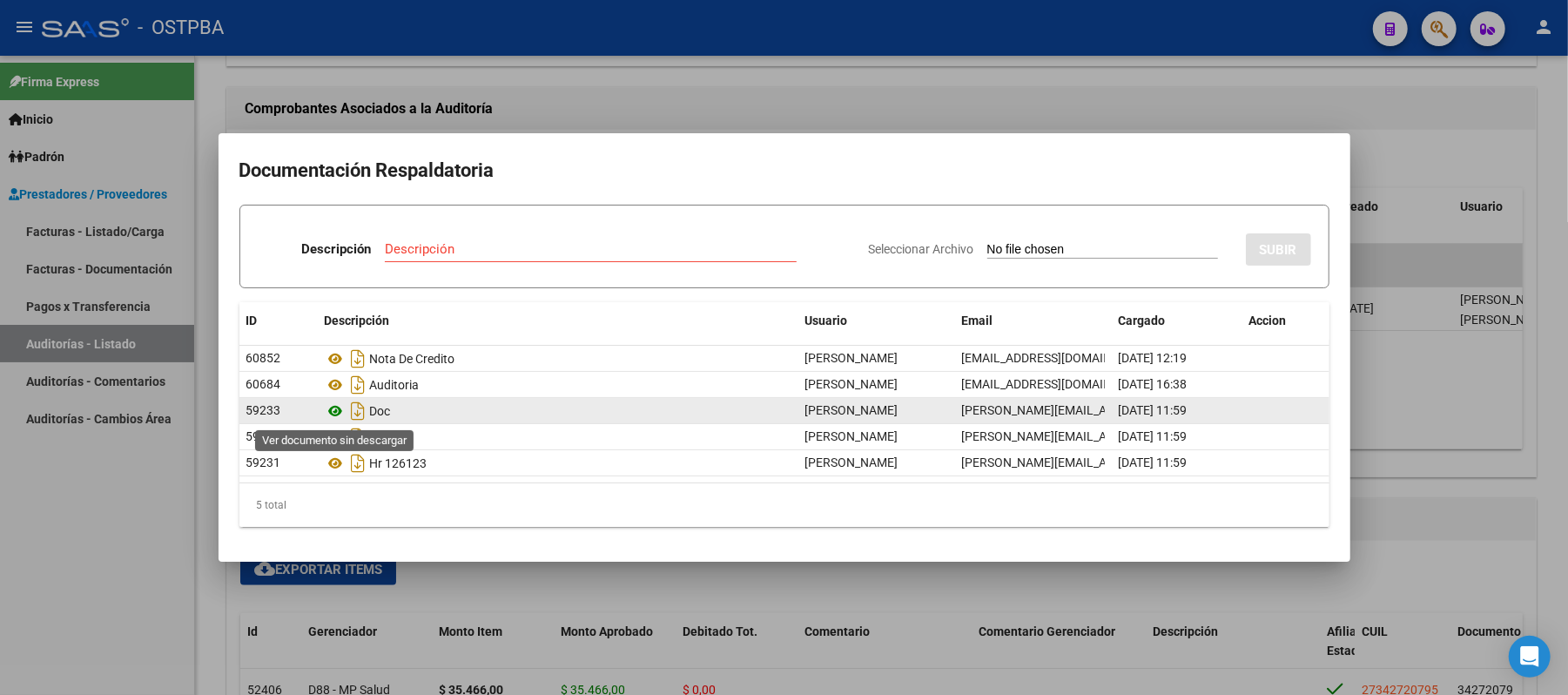
click at [342, 412] on icon at bounding box center [336, 411] width 23 height 21
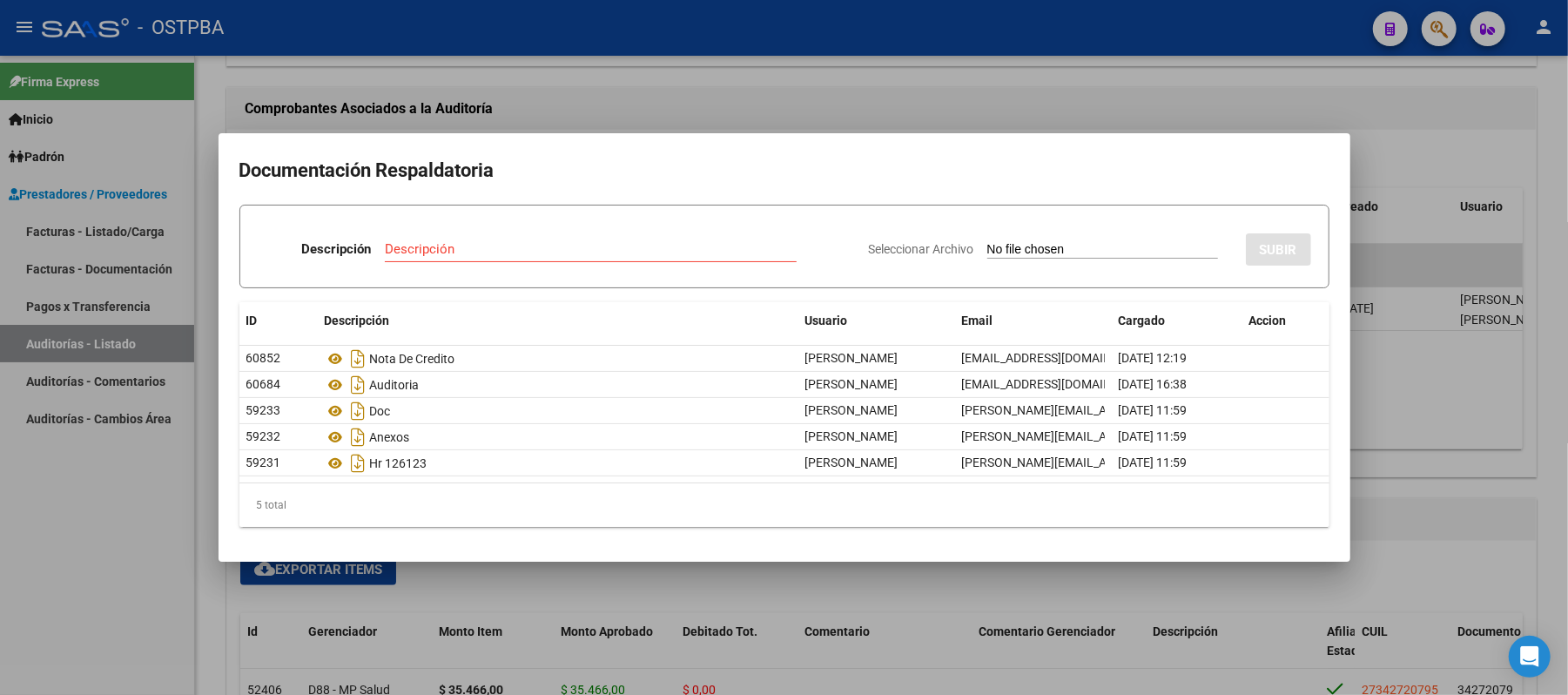
click at [1422, 163] on div at bounding box center [784, 347] width 1568 height 695
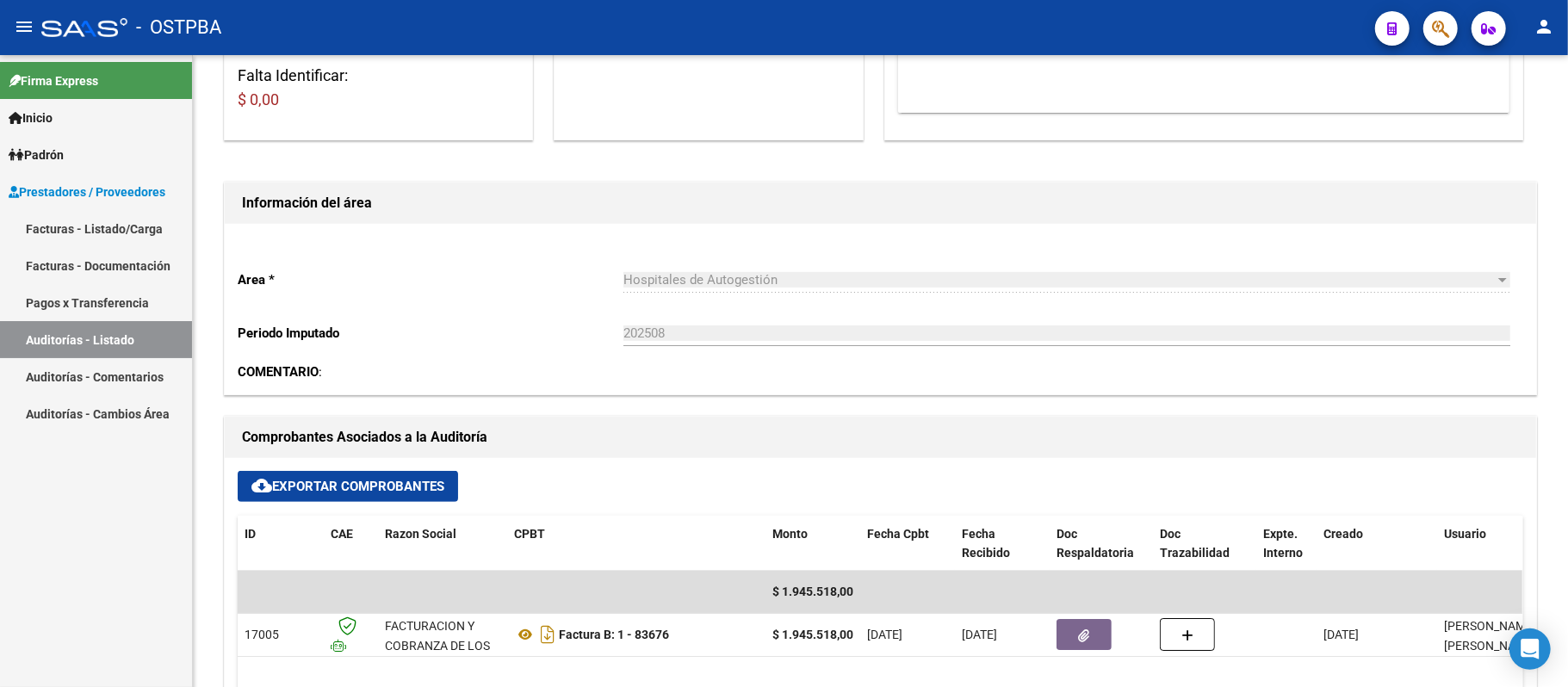
scroll to position [322, 0]
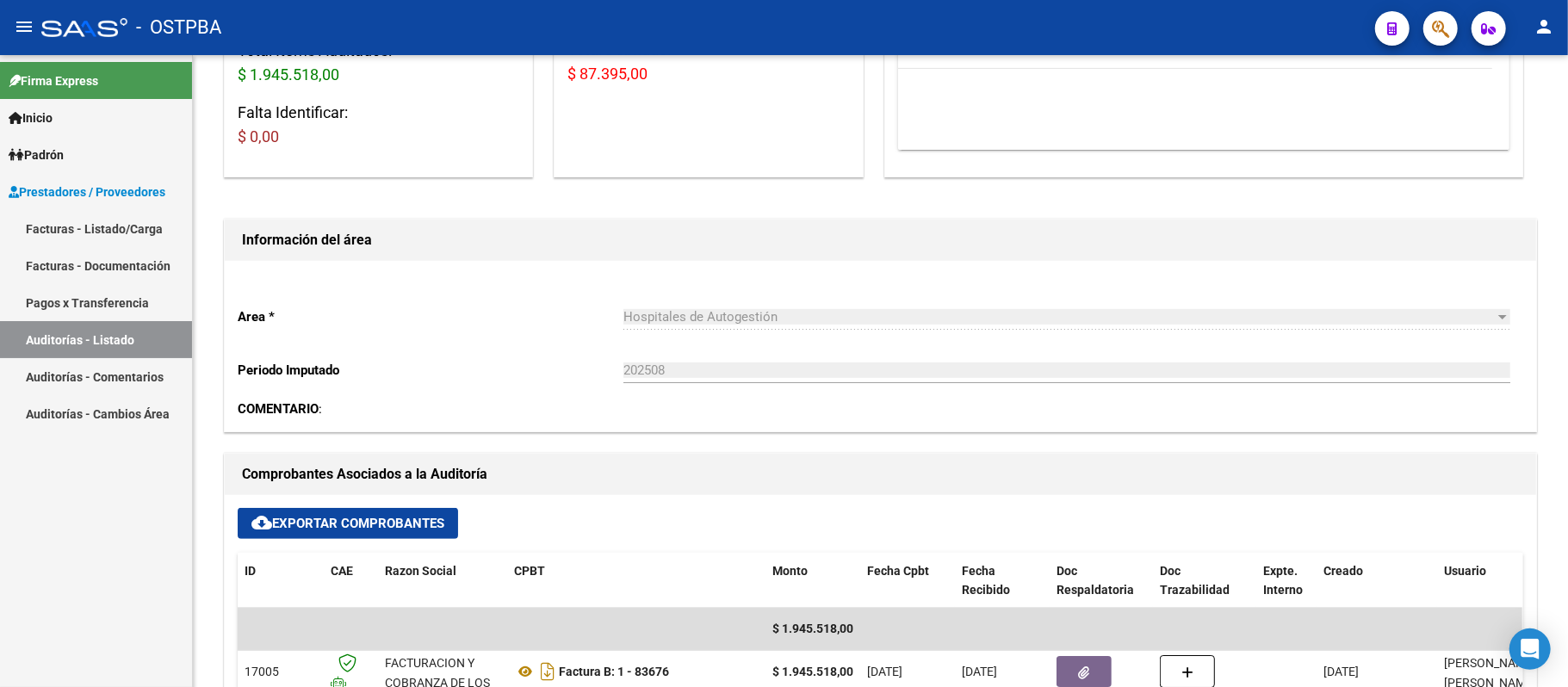
click at [1425, 23] on button "button" at bounding box center [1441, 29] width 34 height 34
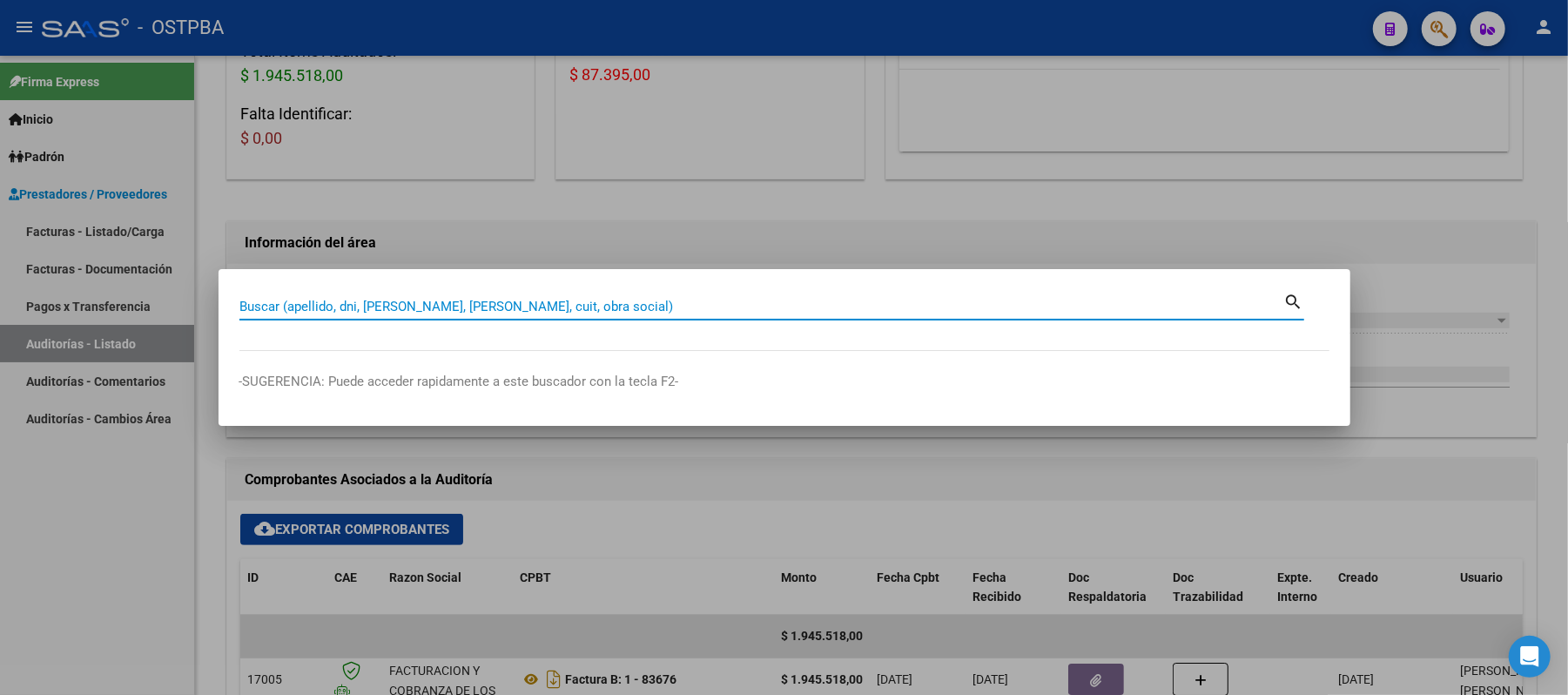
click at [1303, 200] on div at bounding box center [784, 347] width 1568 height 695
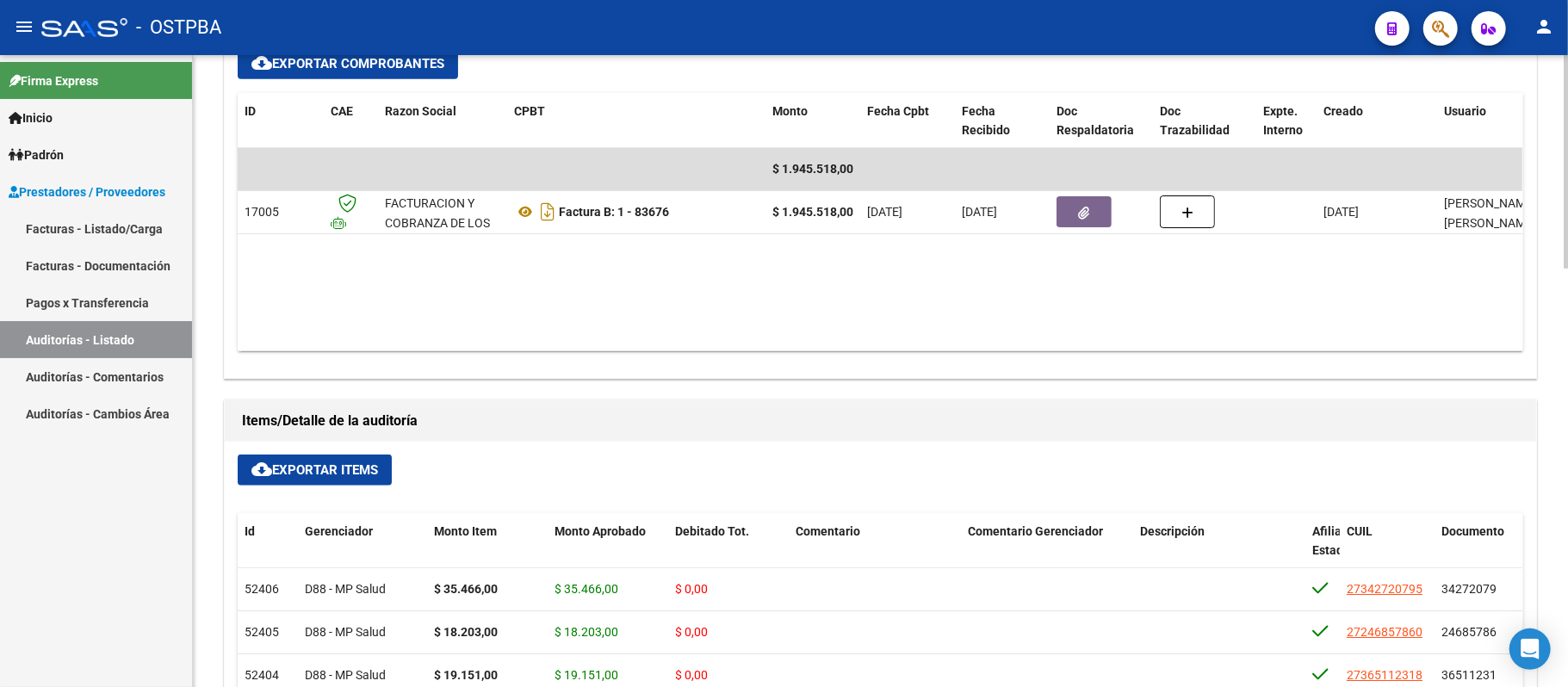
scroll to position [666, 0]
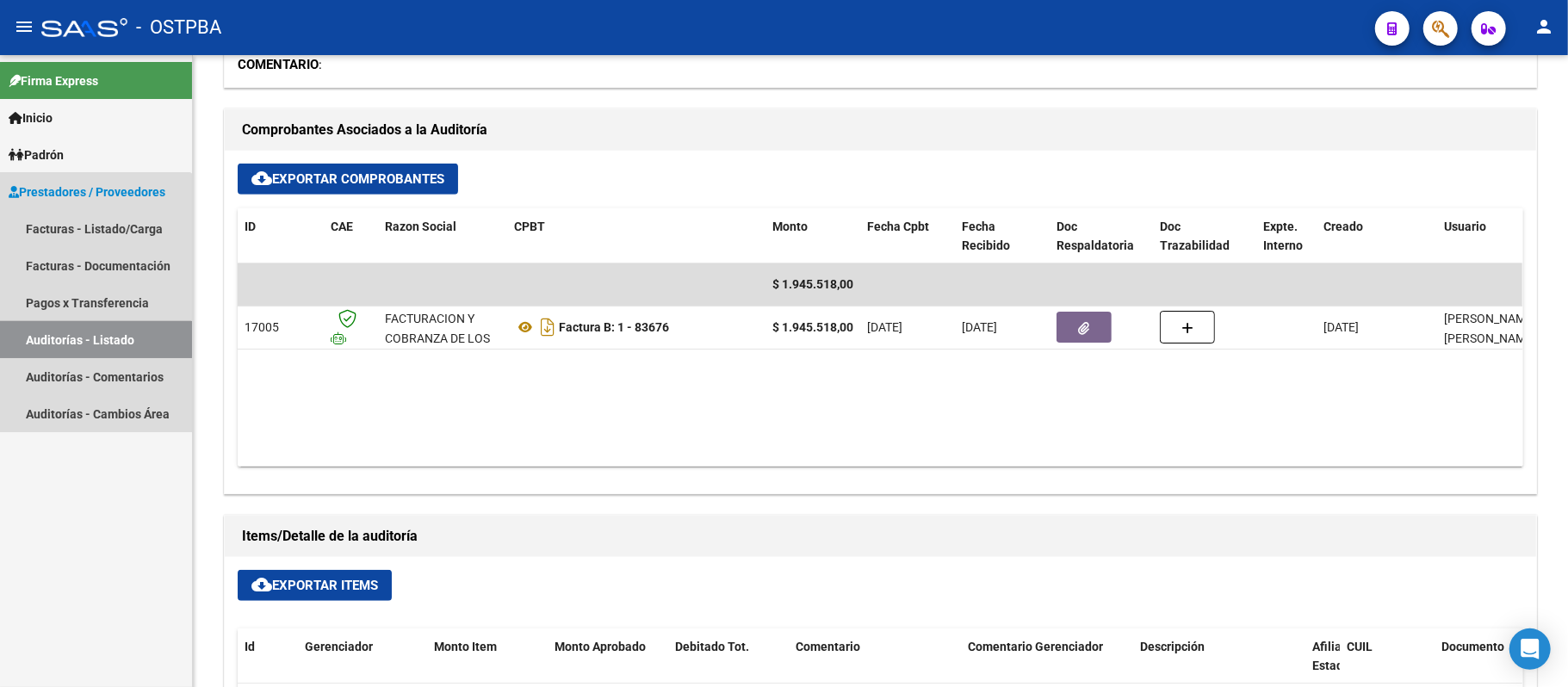
click at [56, 339] on link "Auditorías - Listado" at bounding box center [96, 339] width 192 height 37
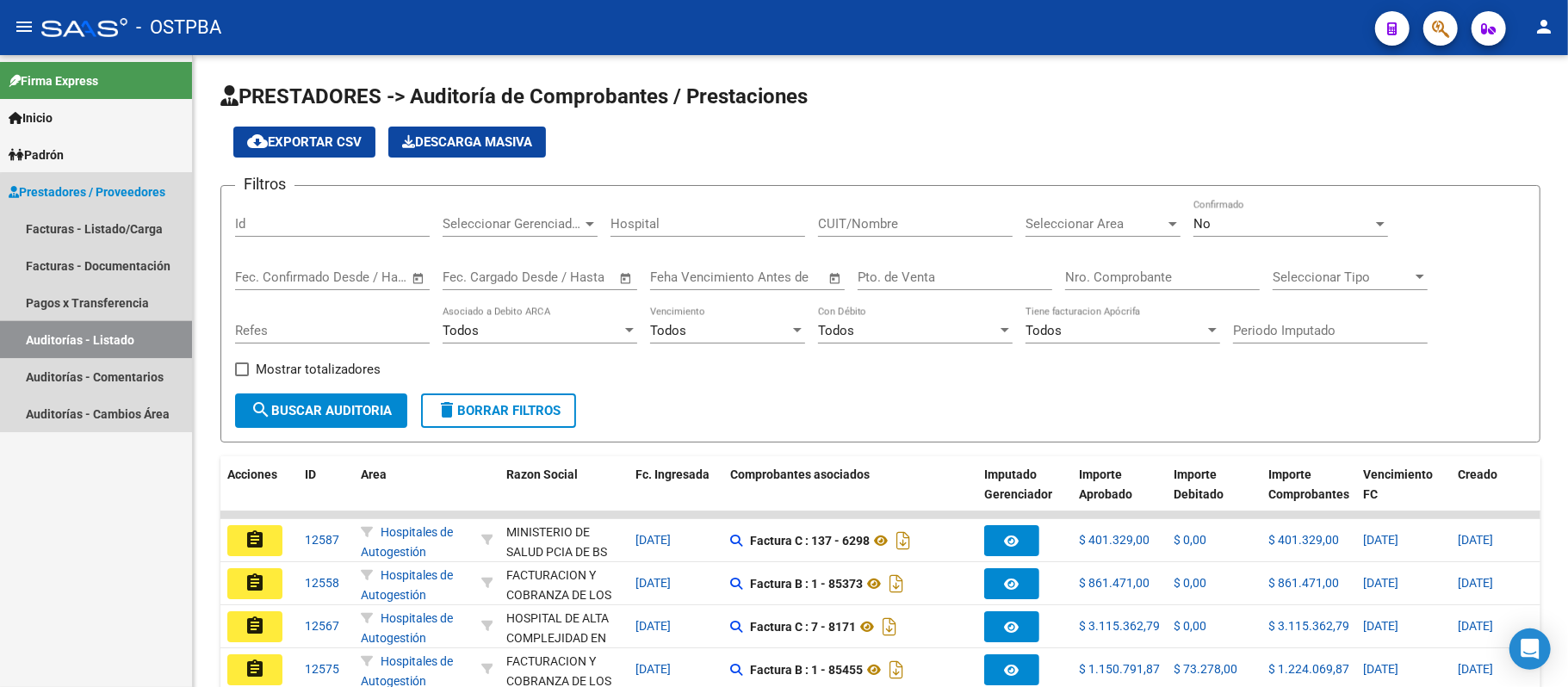
click at [151, 332] on link "Auditorías - Listado" at bounding box center [96, 339] width 192 height 37
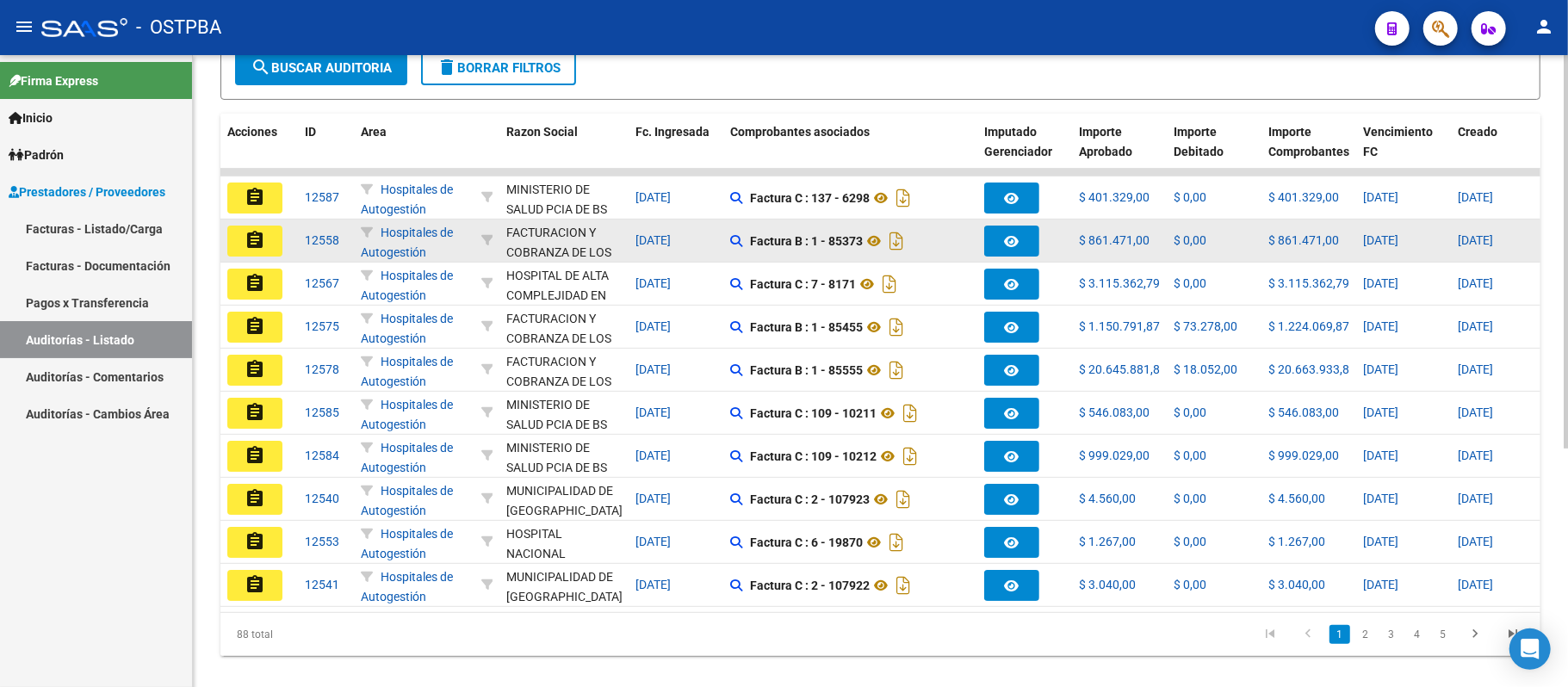
scroll to position [344, 0]
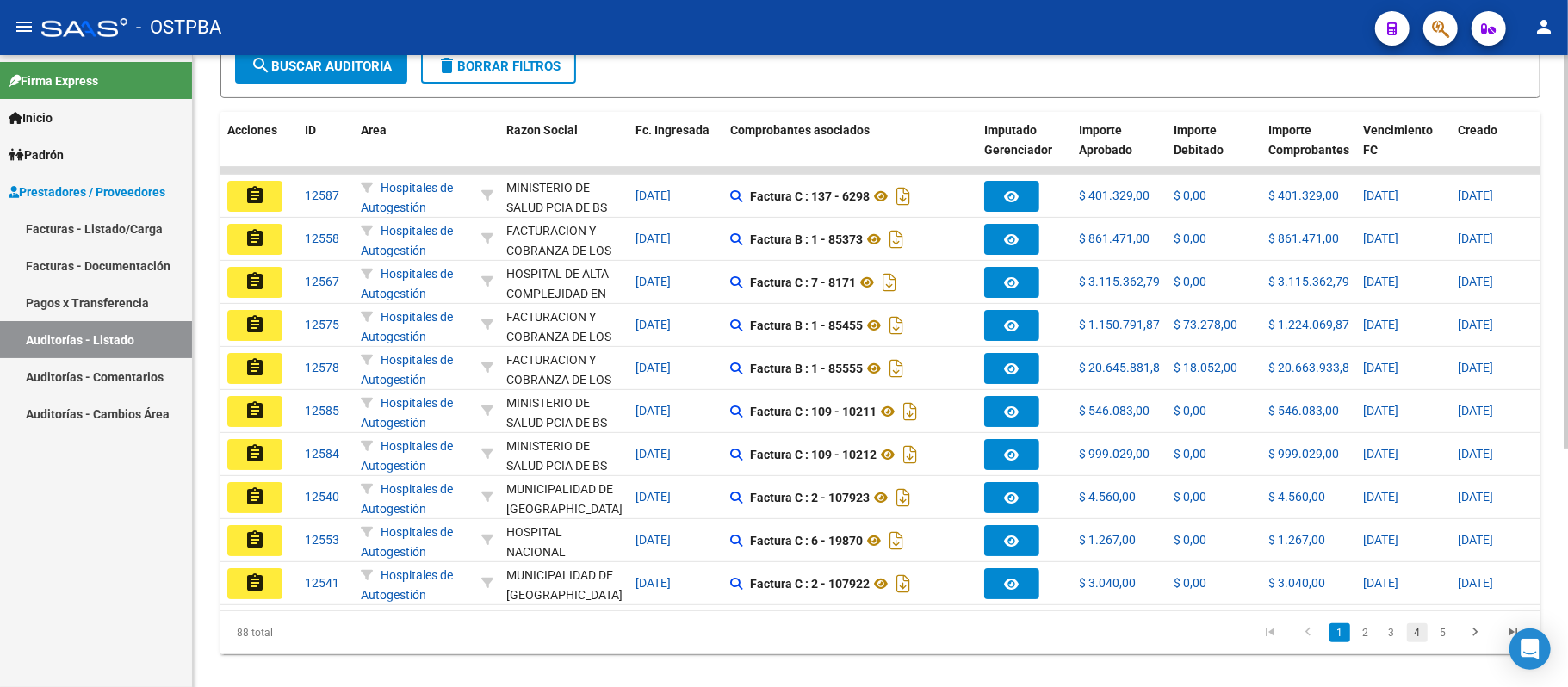
click at [1420, 642] on link "4" at bounding box center [1417, 633] width 21 height 19
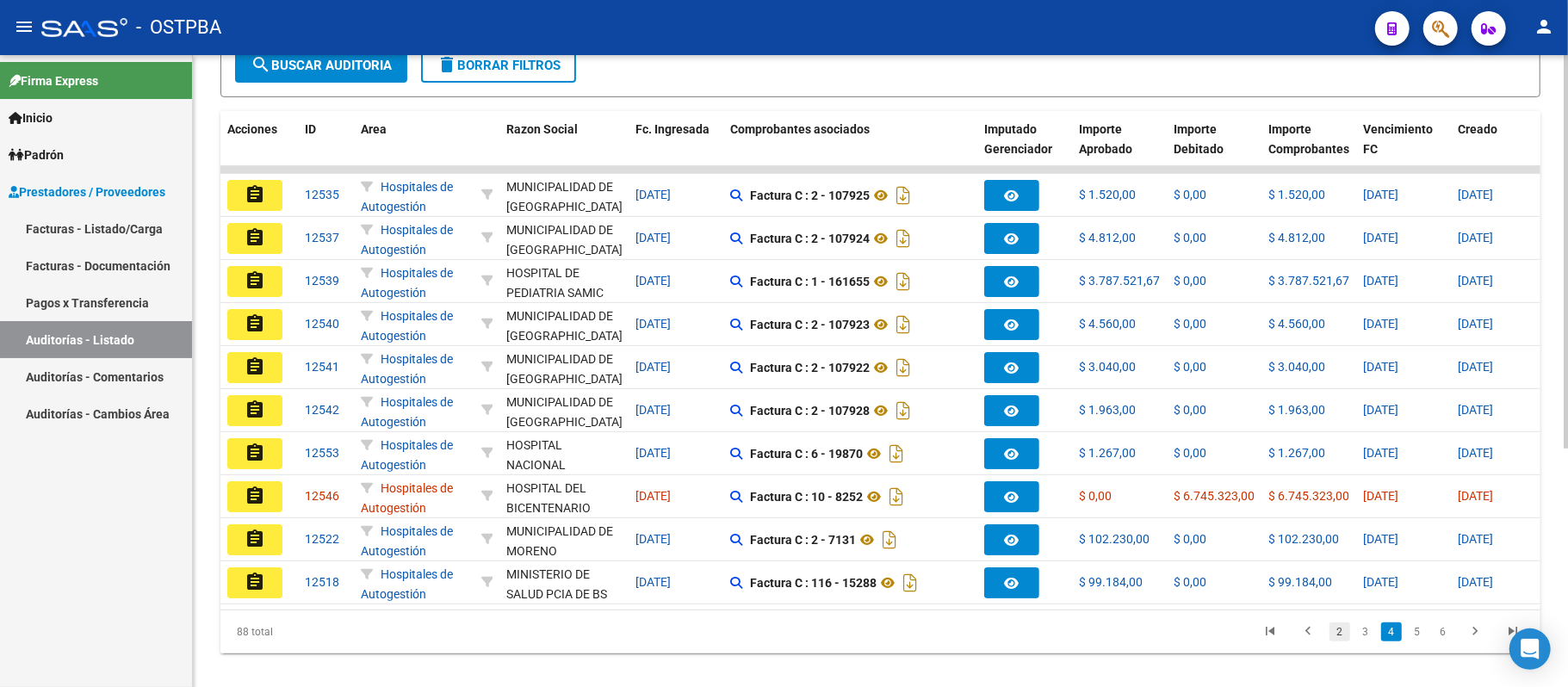
click at [1330, 641] on link "2" at bounding box center [1340, 632] width 21 height 19
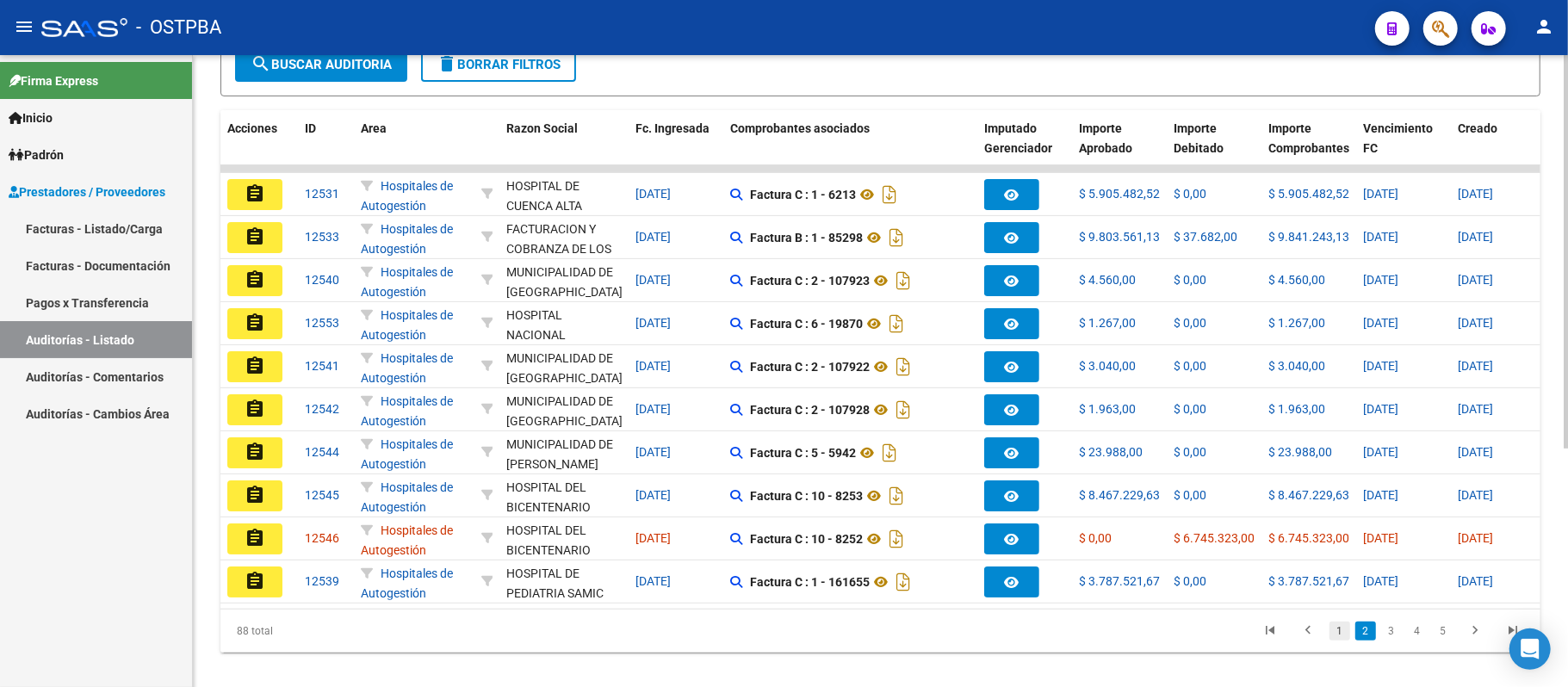
click at [1340, 640] on link "1" at bounding box center [1340, 631] width 21 height 19
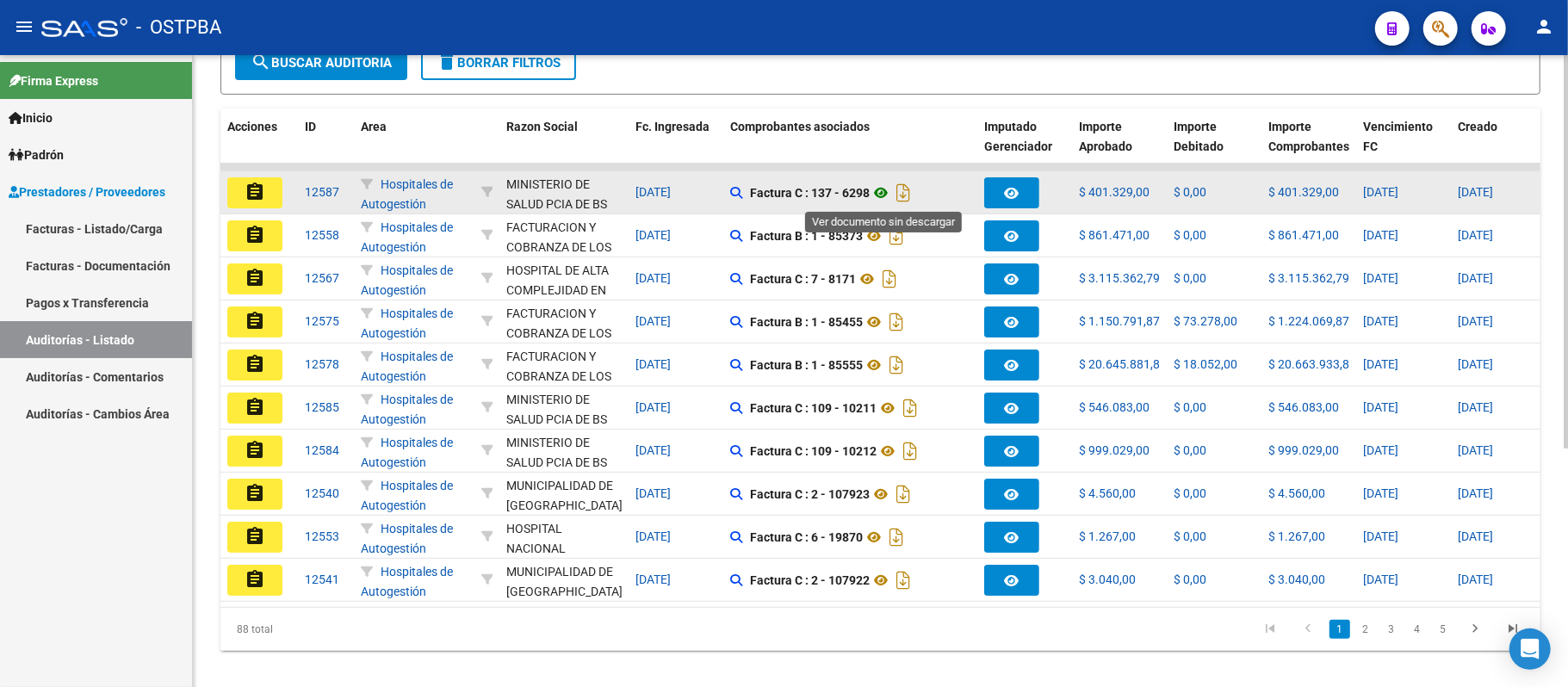
click at [879, 194] on icon at bounding box center [881, 193] width 23 height 21
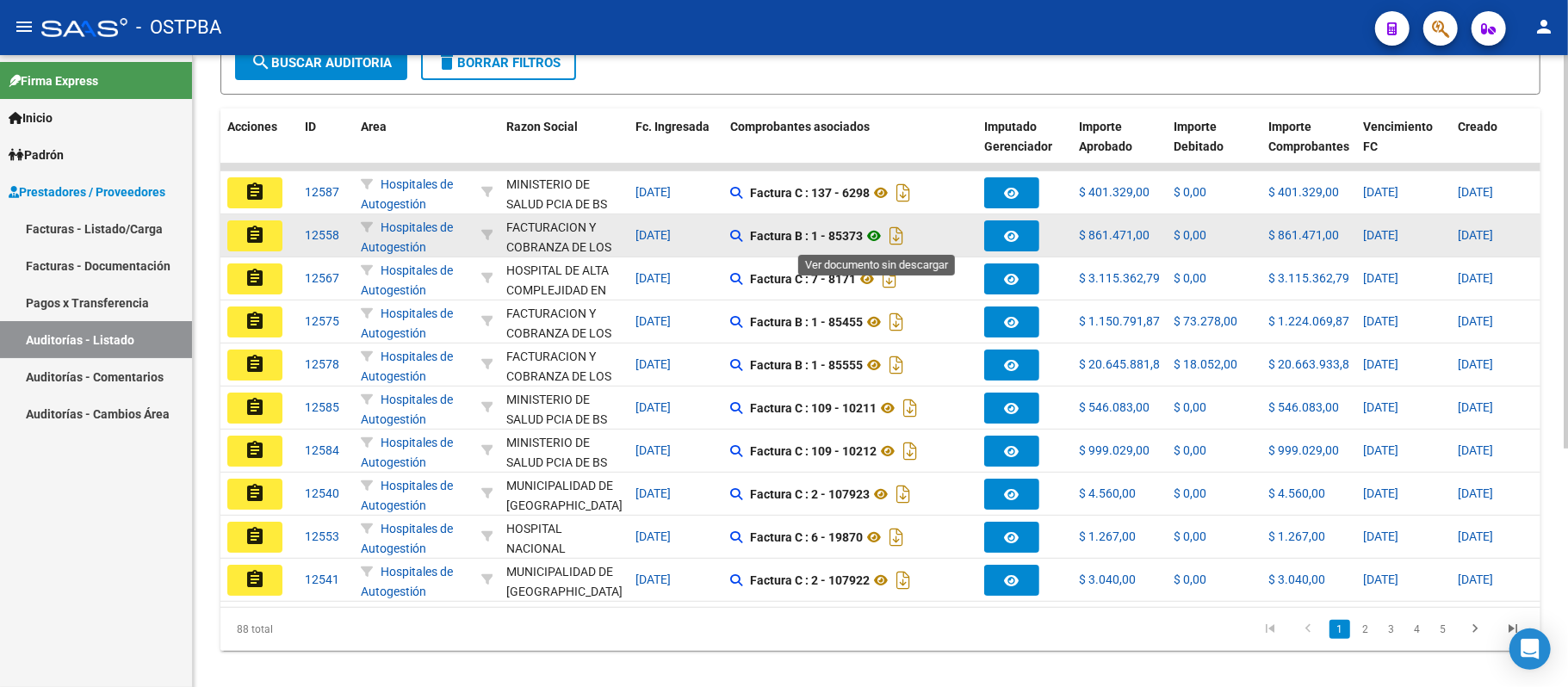
click at [880, 234] on icon at bounding box center [874, 236] width 23 height 21
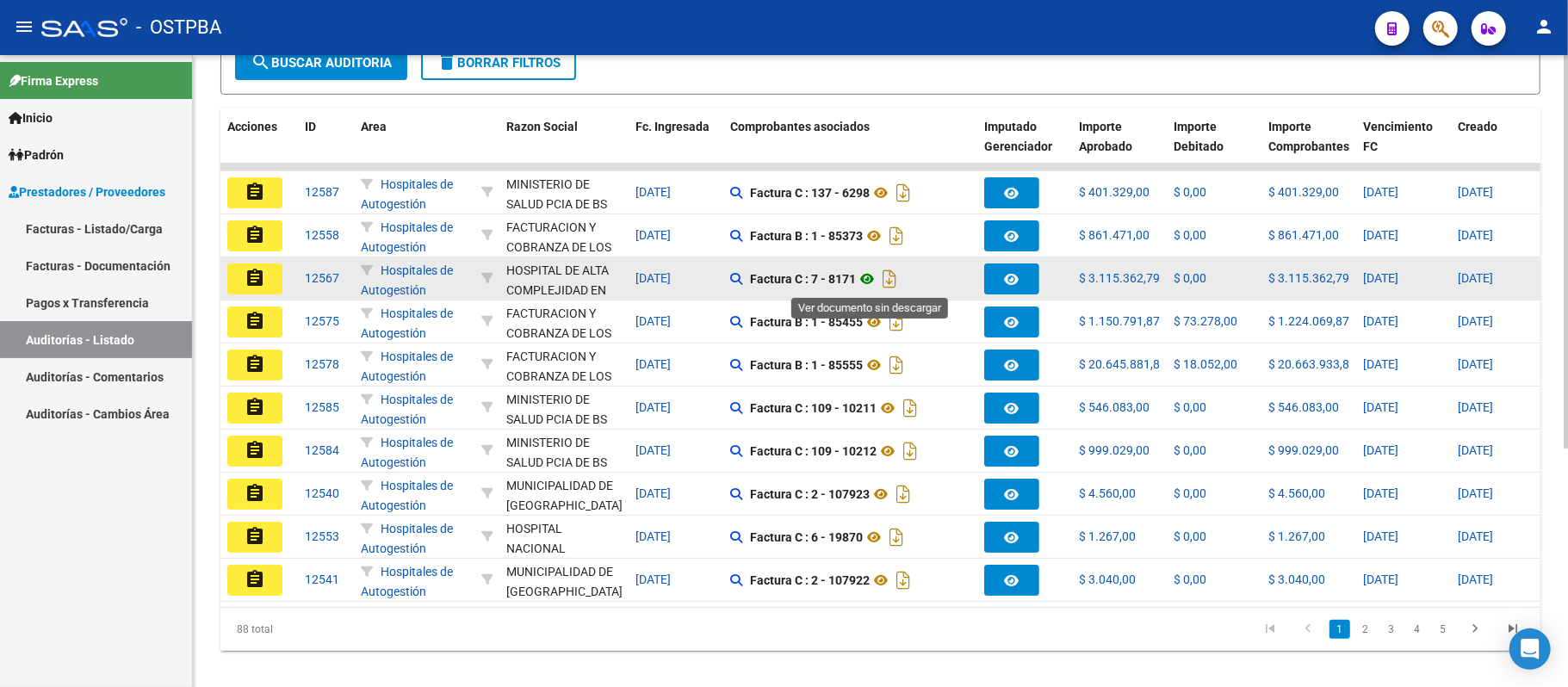
click at [865, 286] on icon at bounding box center [868, 279] width 23 height 21
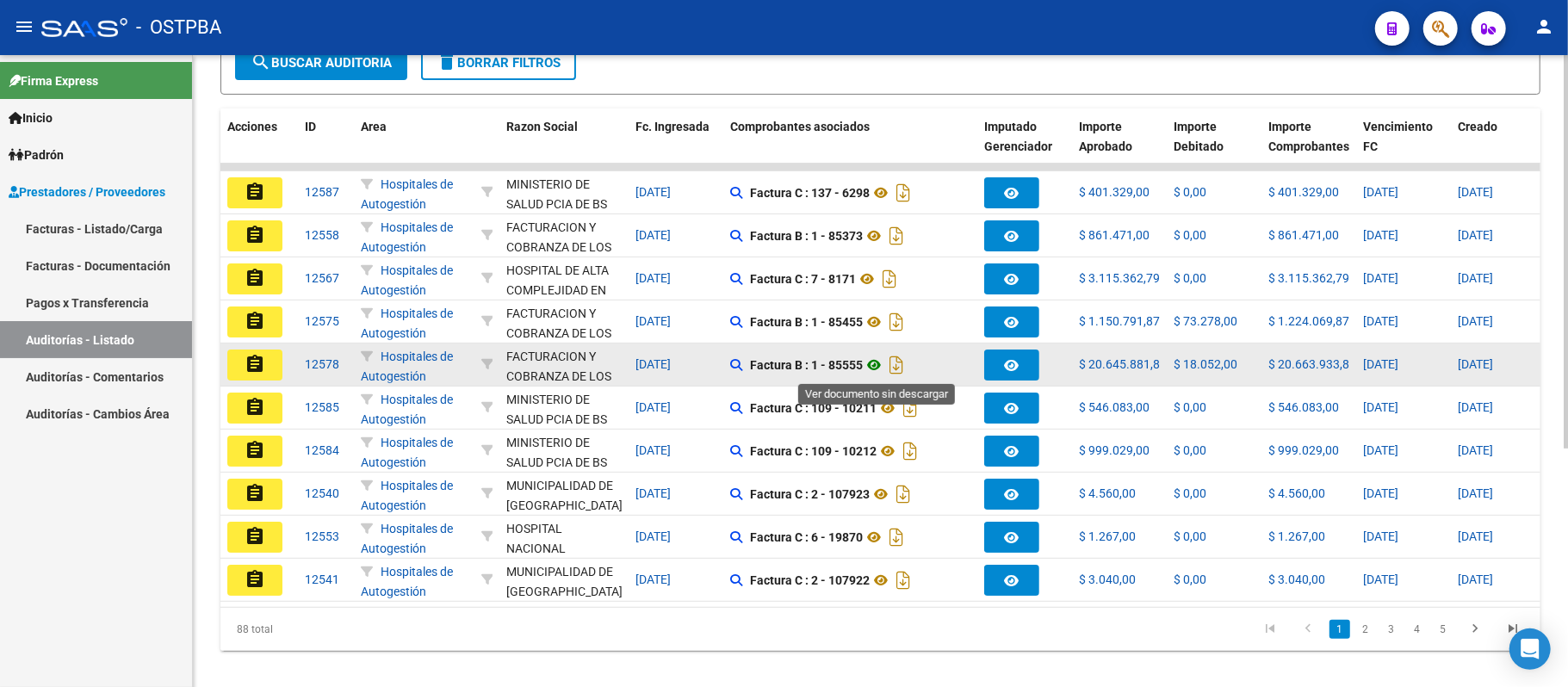
click at [876, 370] on icon at bounding box center [874, 365] width 23 height 21
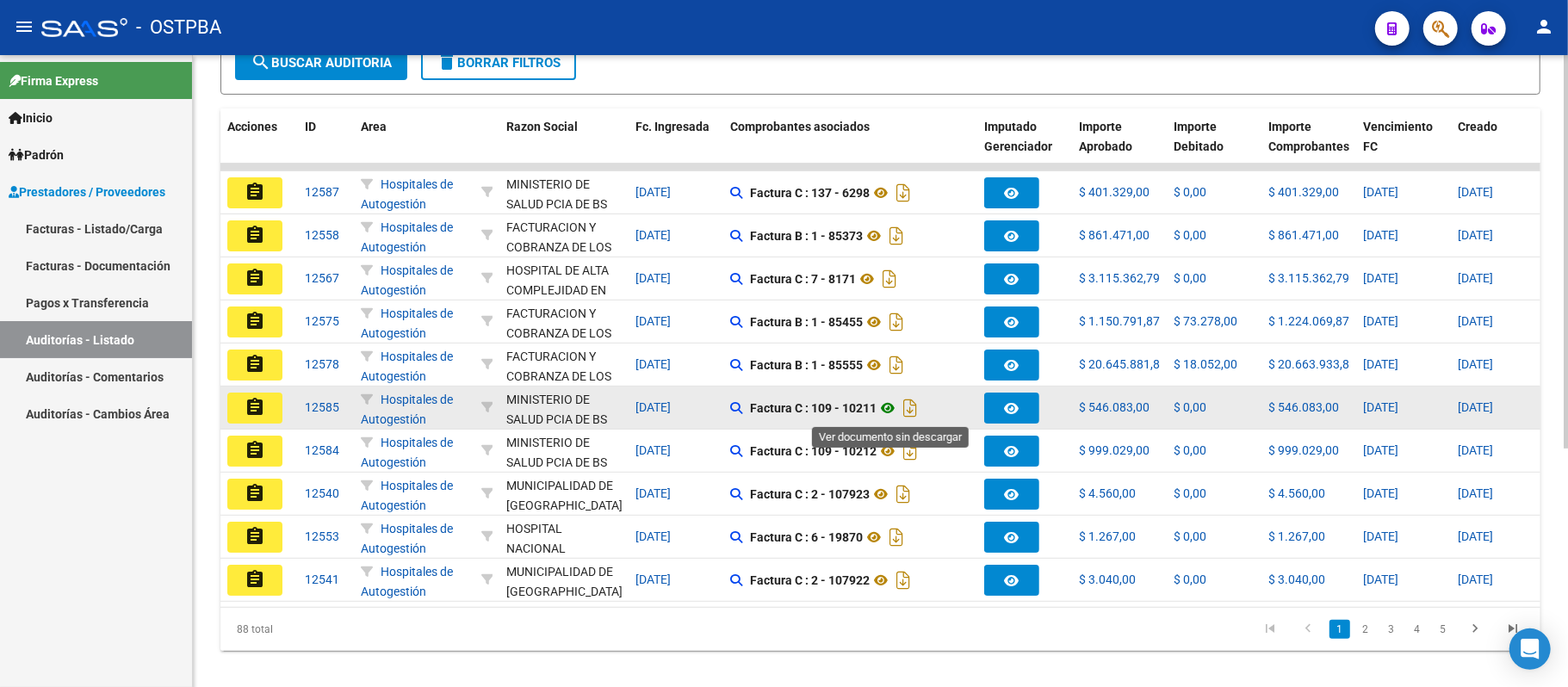
click at [889, 410] on icon at bounding box center [888, 409] width 23 height 21
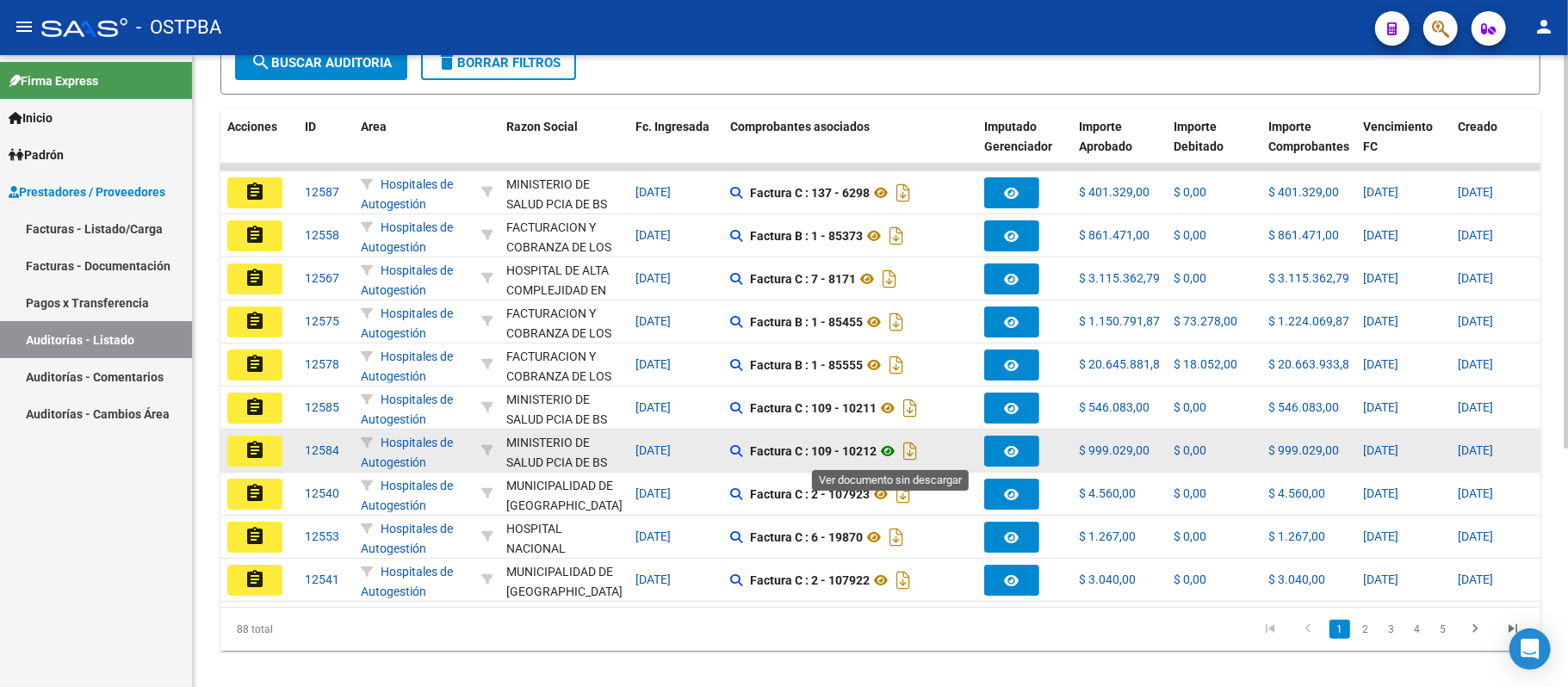
click at [896, 451] on icon at bounding box center [888, 451] width 23 height 21
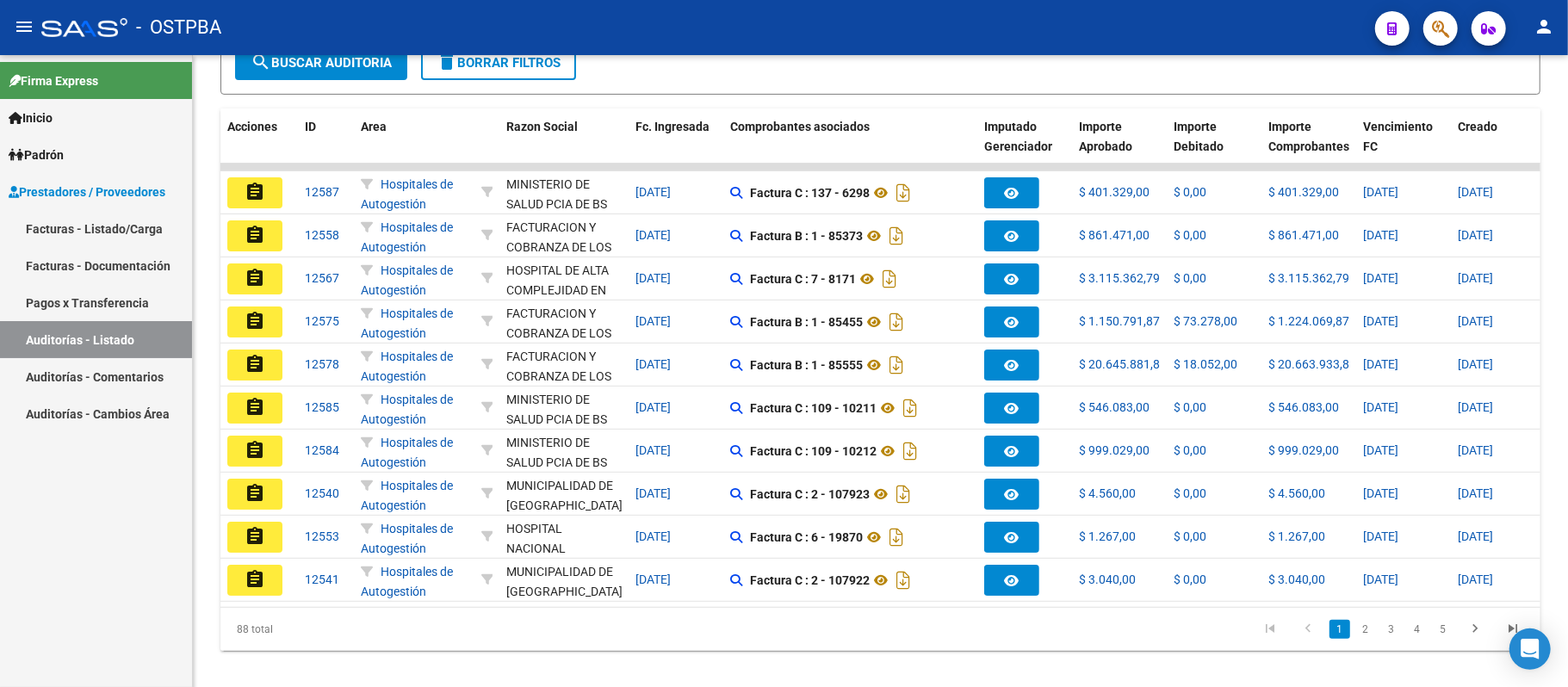
click at [70, 303] on link "Pagos x Transferencia" at bounding box center [96, 302] width 192 height 37
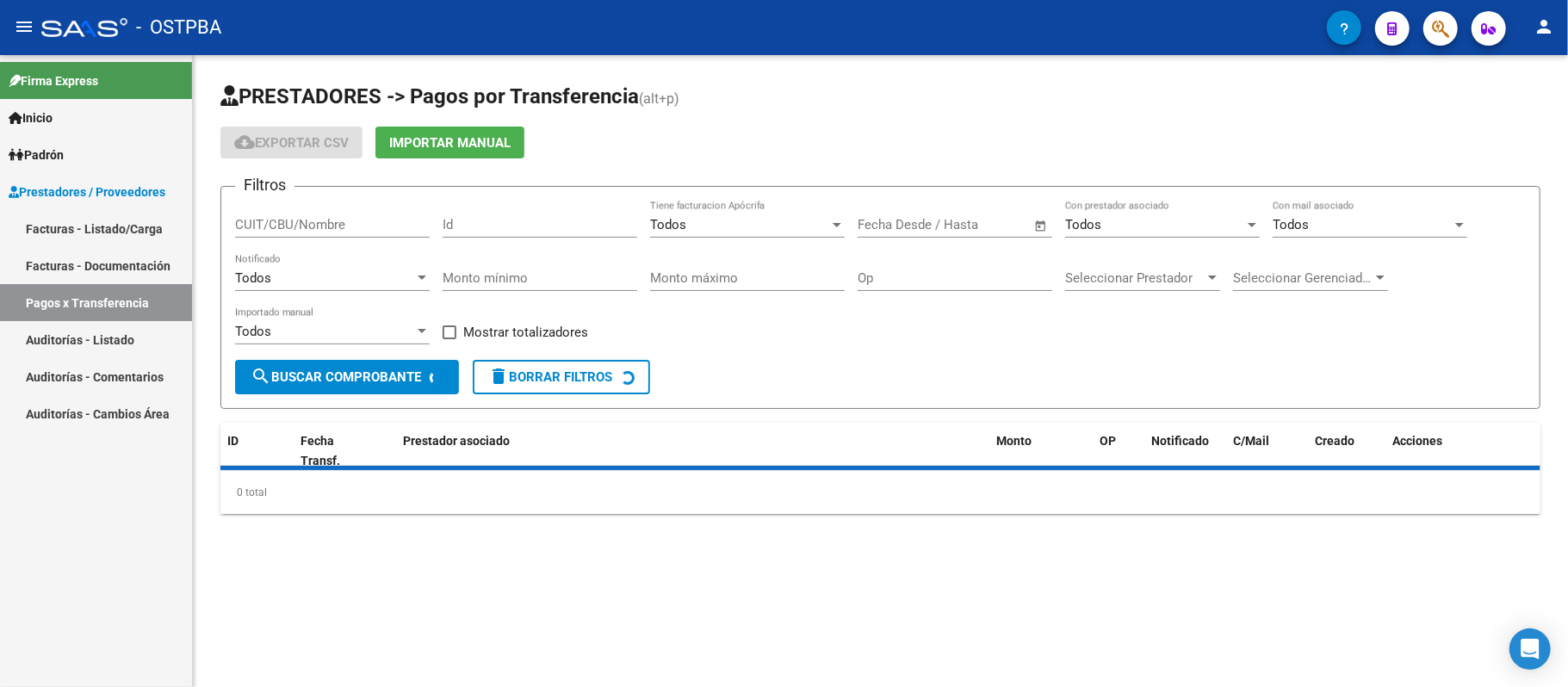
click at [95, 337] on link "Auditorías - Listado" at bounding box center [96, 339] width 192 height 37
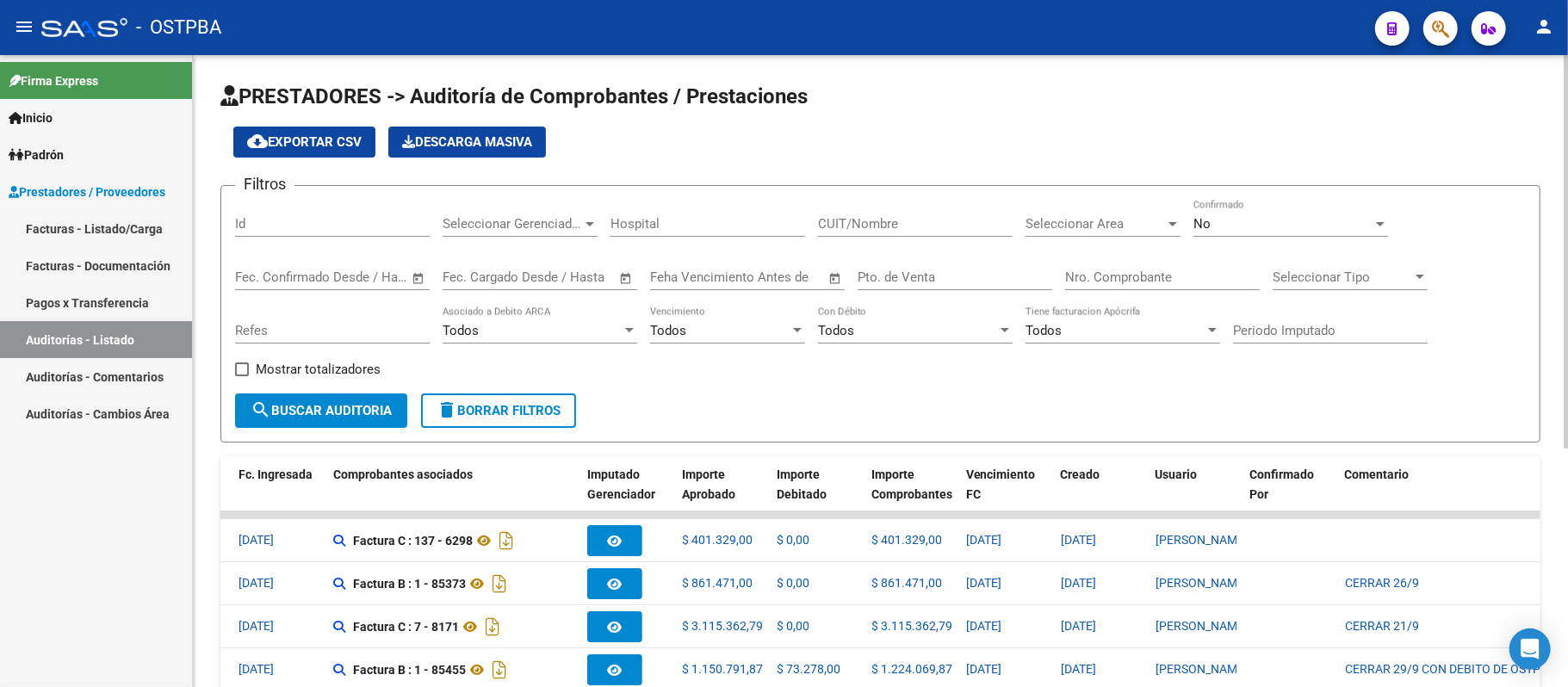
click at [425, 142] on span "Descarga Masiva" at bounding box center [467, 142] width 130 height 15
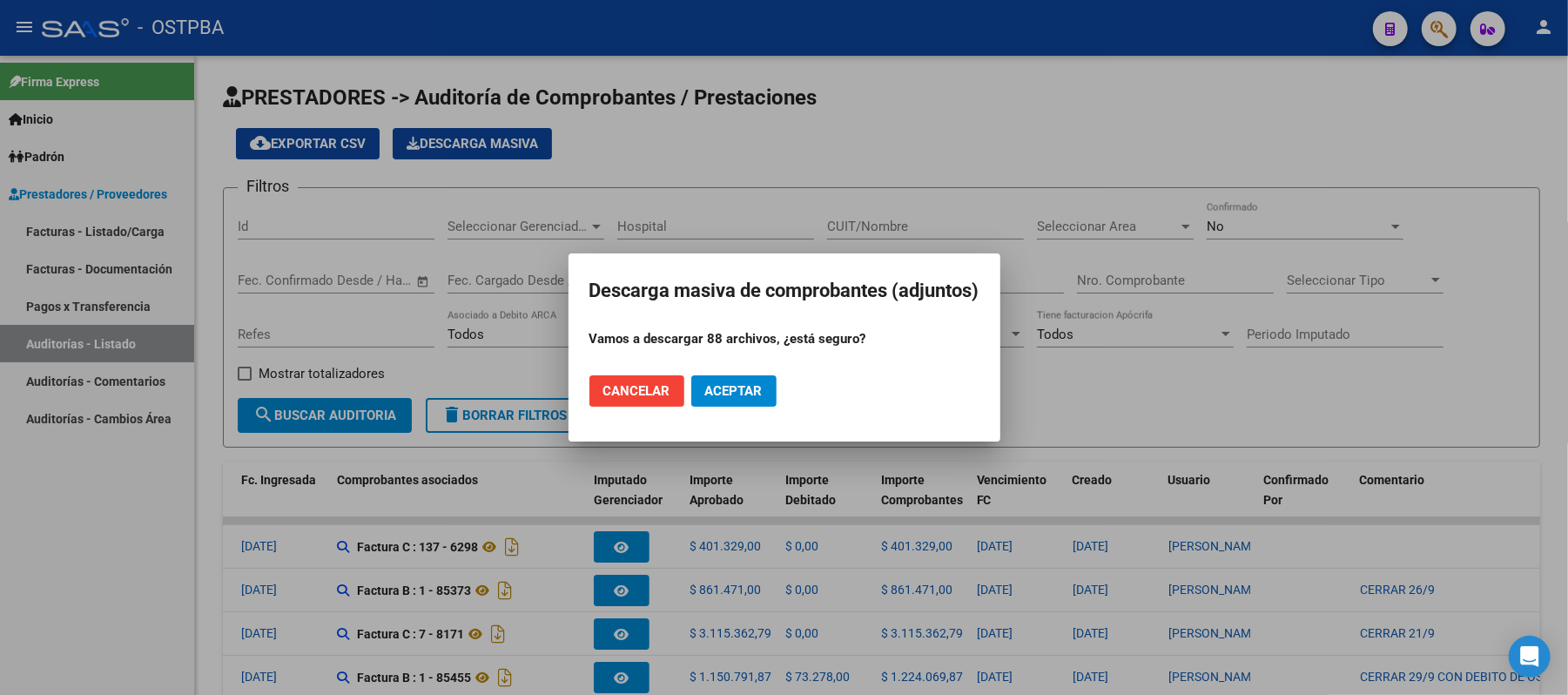
click at [652, 394] on span "Cancelar" at bounding box center [637, 391] width 67 height 15
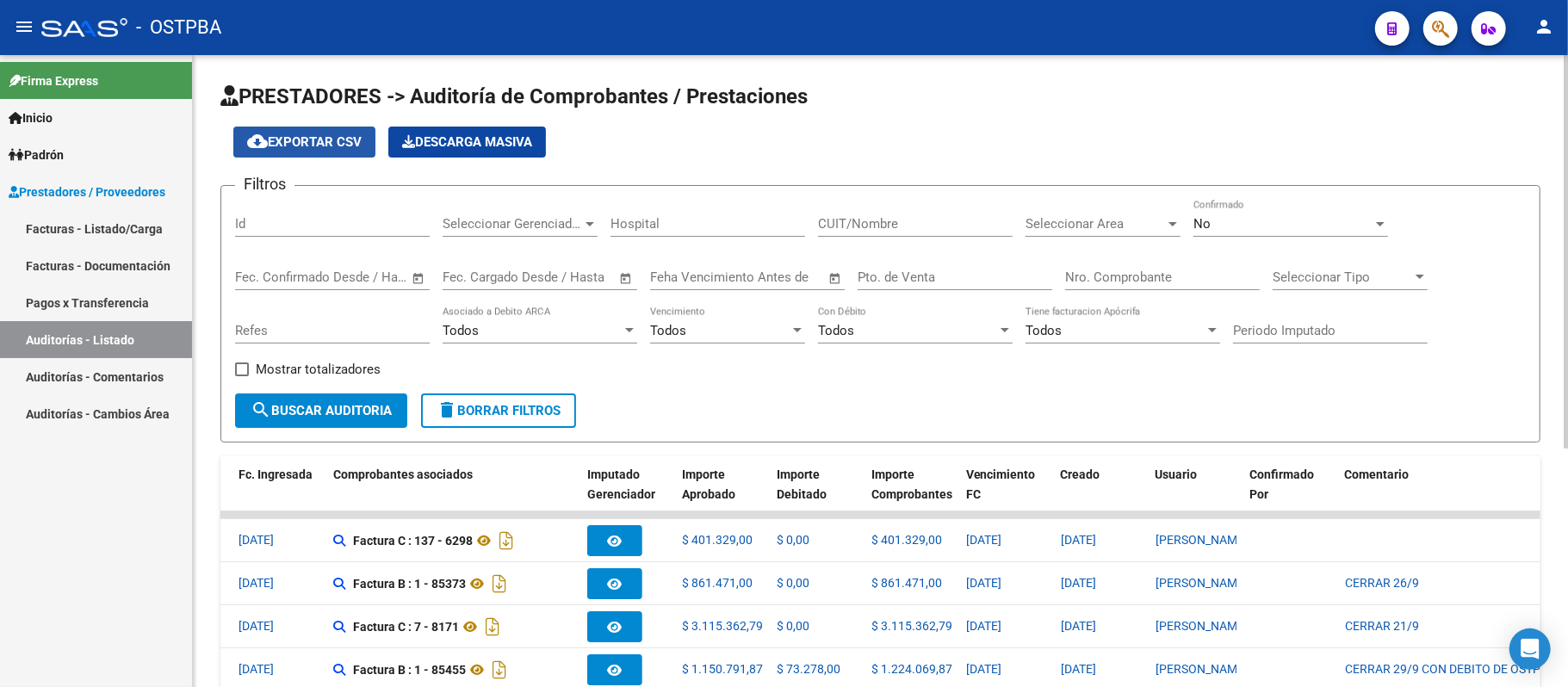
click at [318, 146] on span "cloud_download Exportar CSV" at bounding box center [304, 142] width 115 height 15
